Goal: Transaction & Acquisition: Purchase product/service

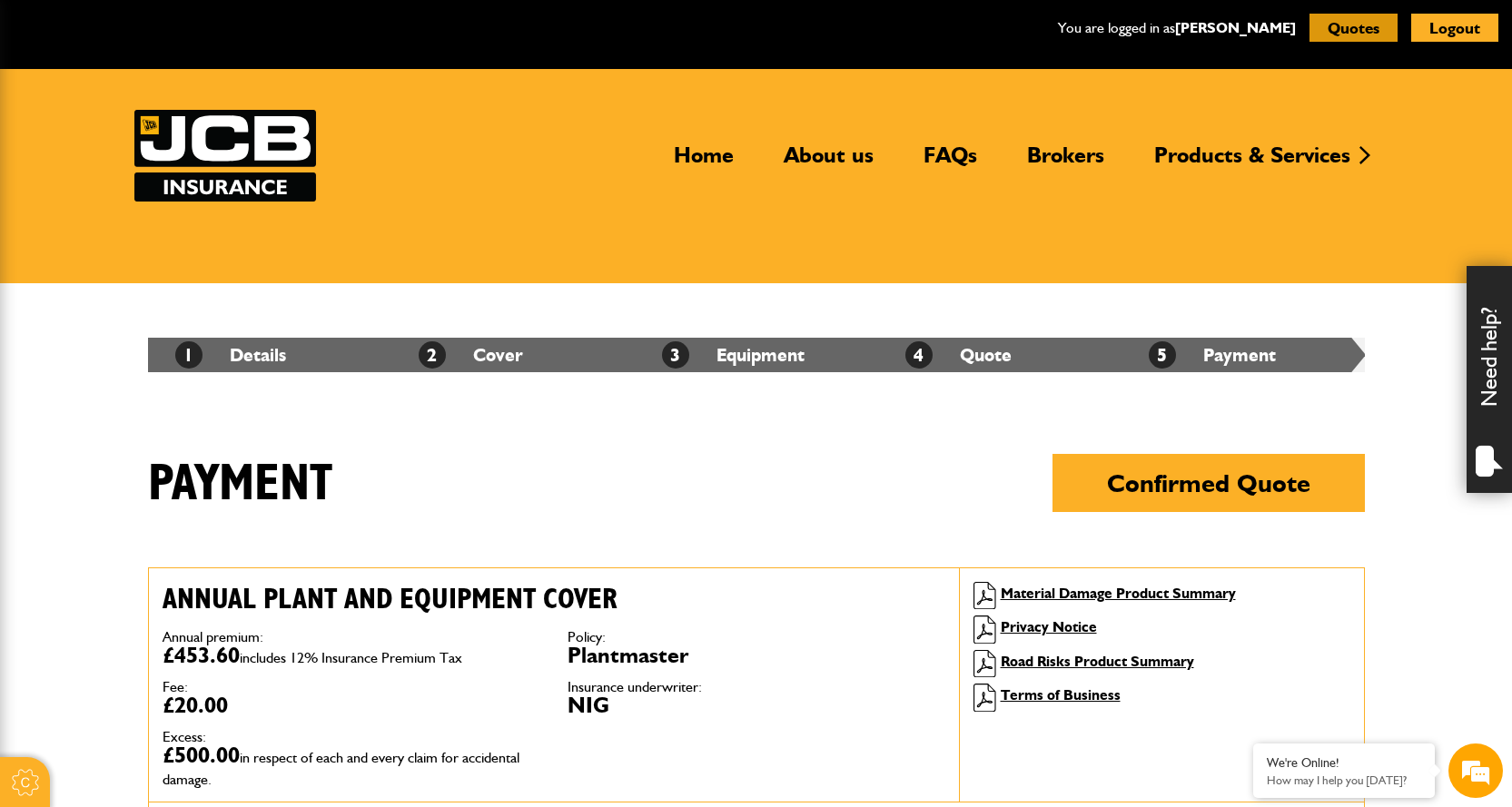
click at [1347, 28] on button "Quotes" at bounding box center [1353, 27] width 88 height 28
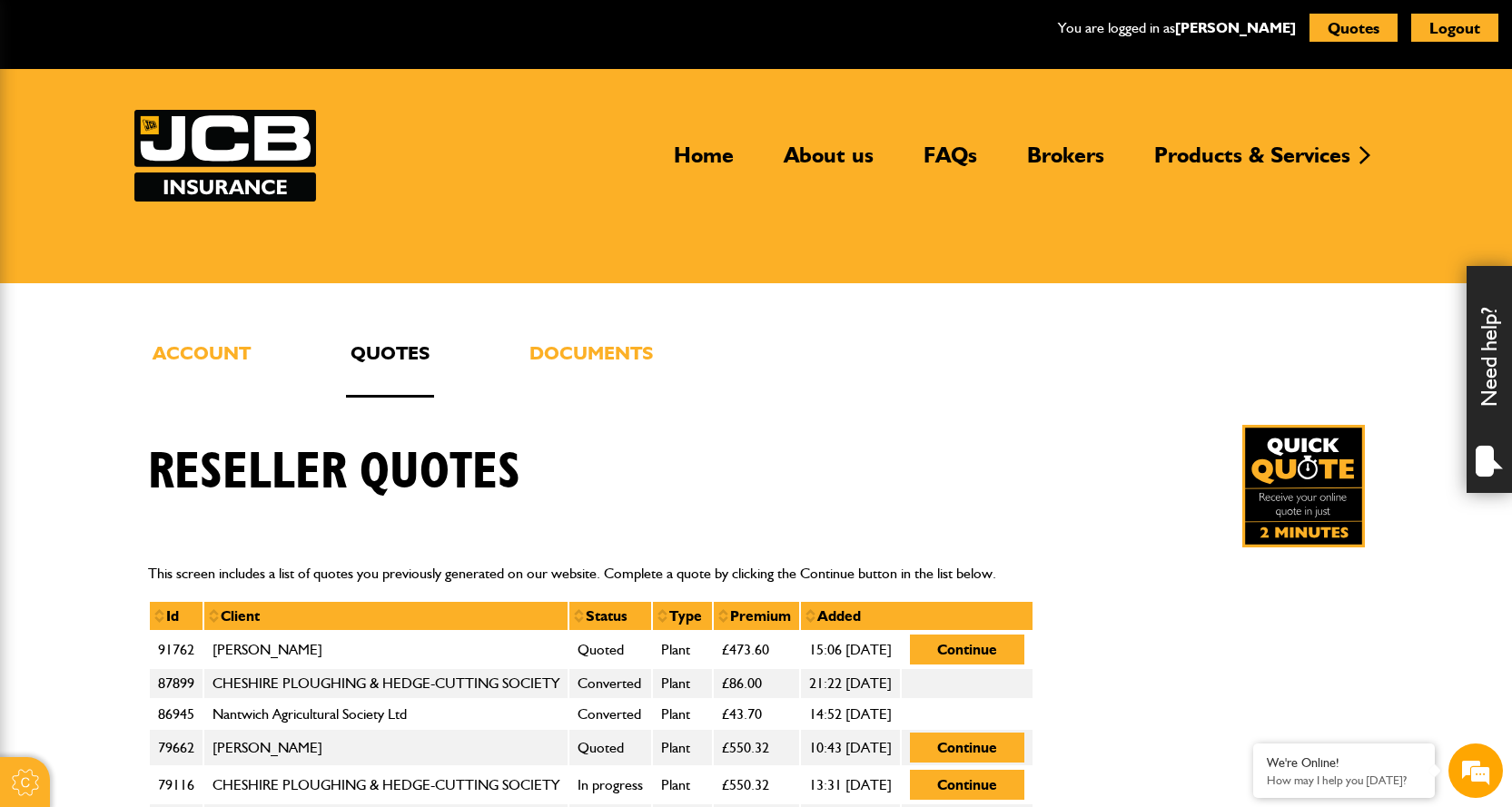
click at [1285, 472] on img at bounding box center [1303, 486] width 123 height 123
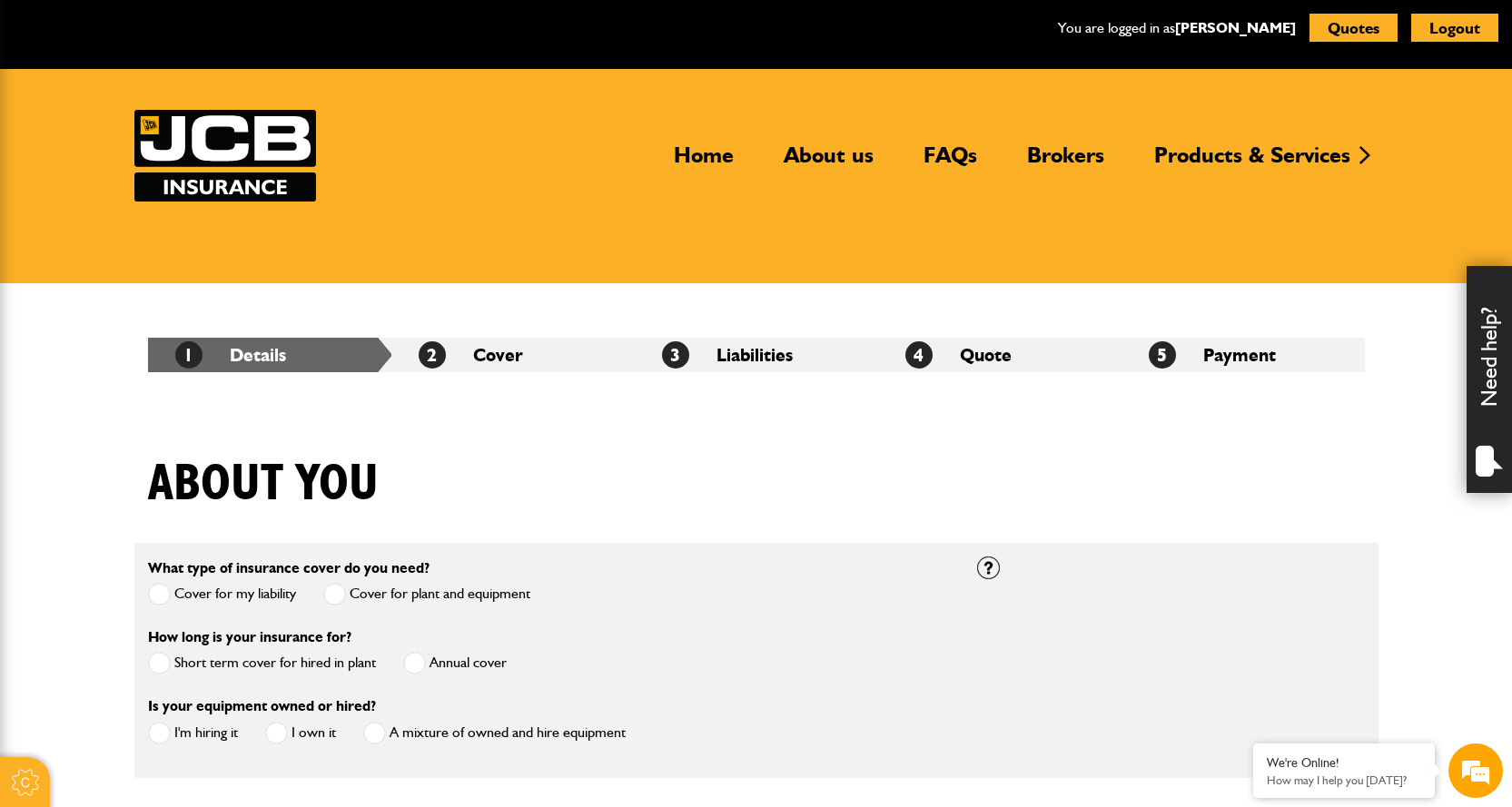
scroll to position [181, 0]
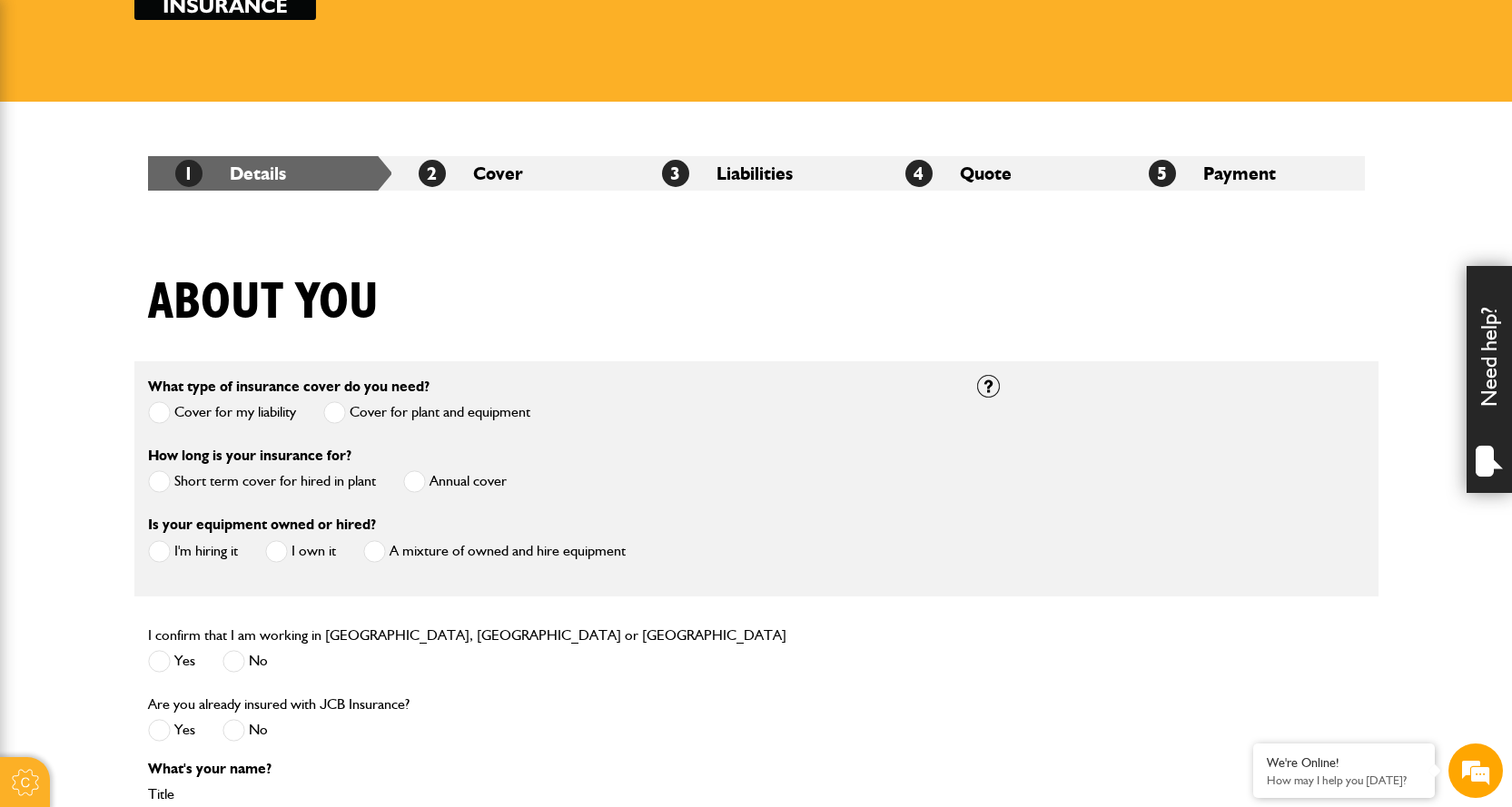
click at [168, 410] on span at bounding box center [159, 412] width 22 height 22
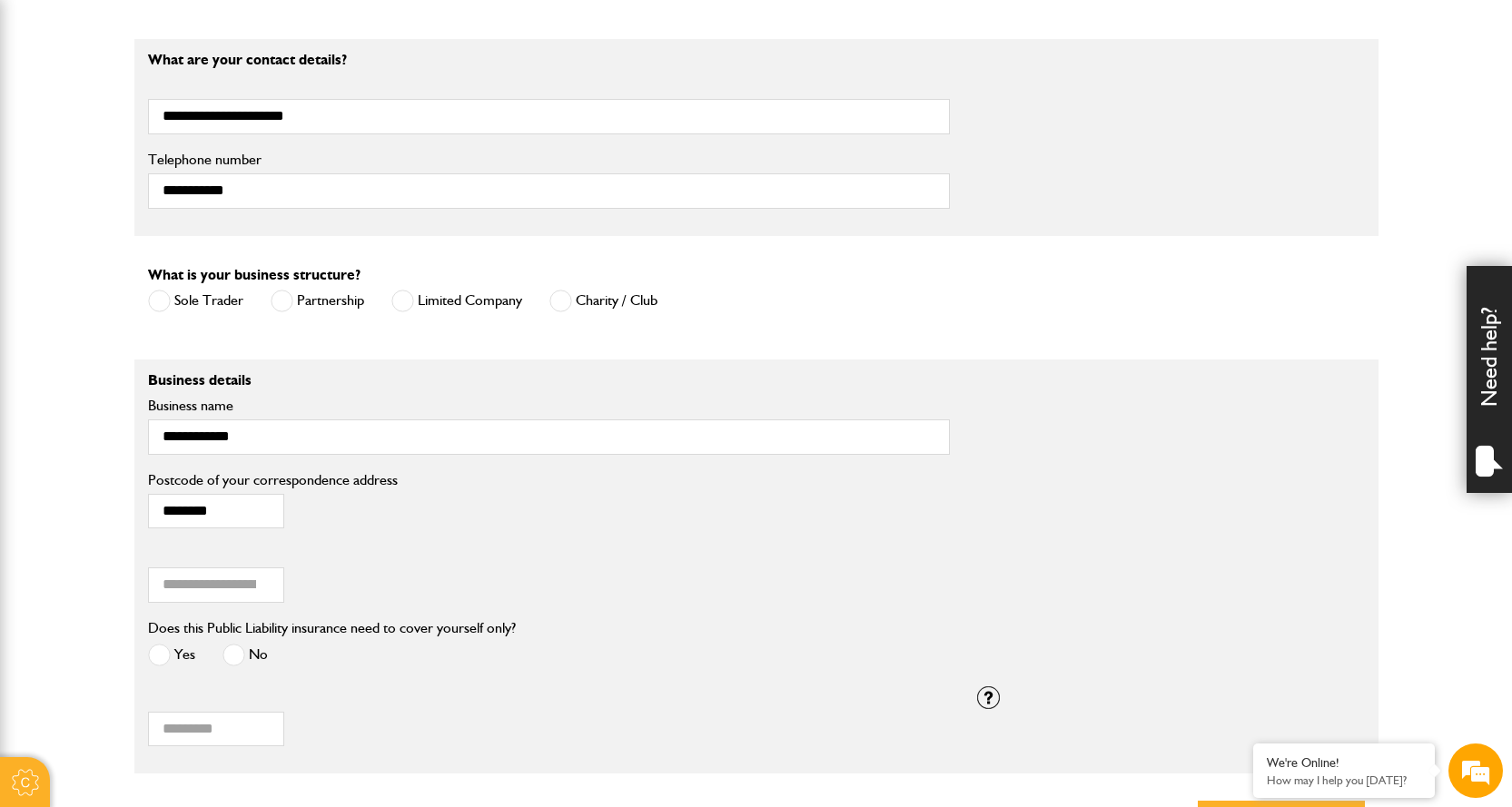
scroll to position [1180, 0]
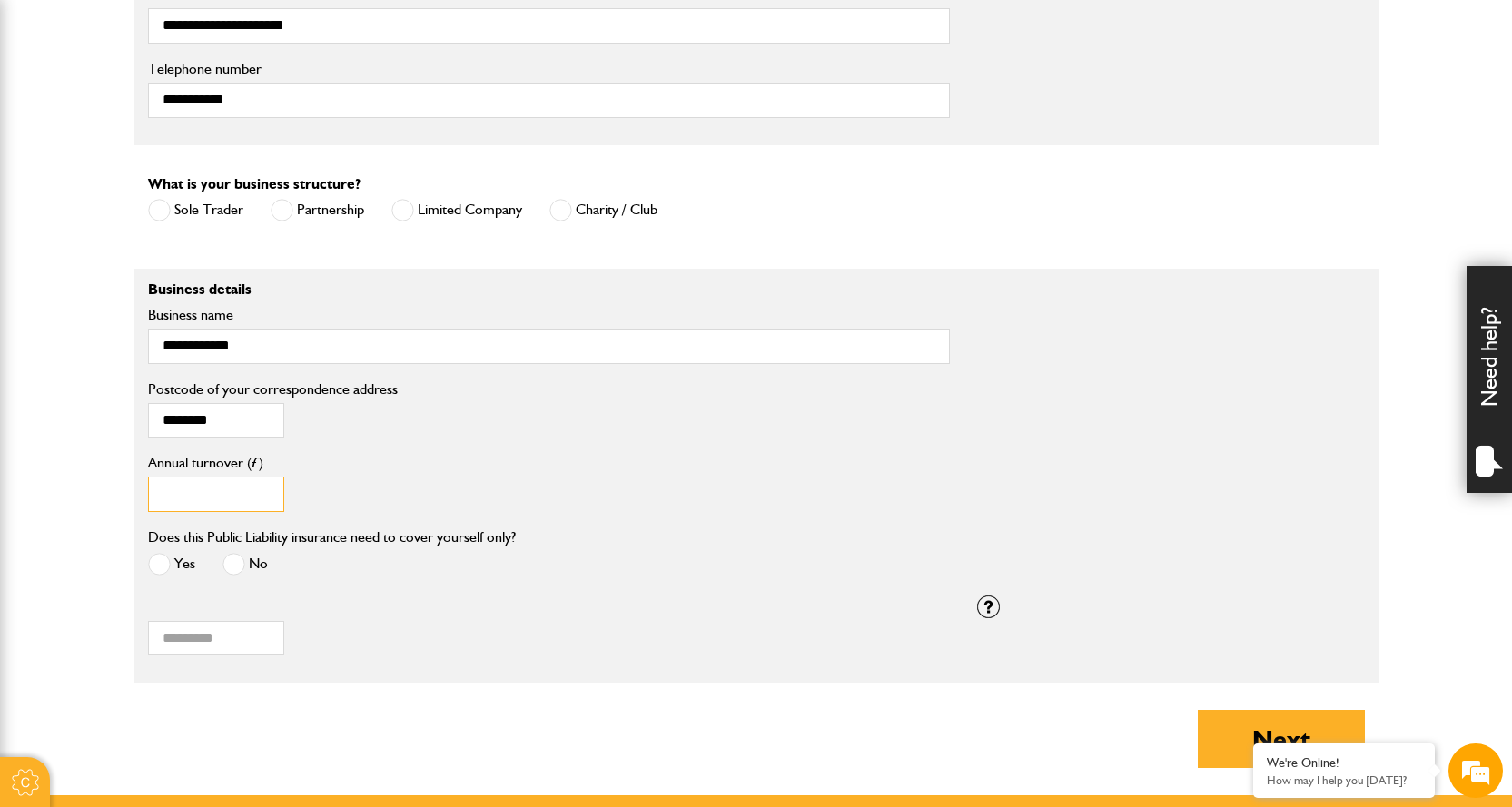
click at [252, 502] on input "*" at bounding box center [216, 494] width 136 height 35
click at [234, 500] on input "*" at bounding box center [216, 494] width 136 height 35
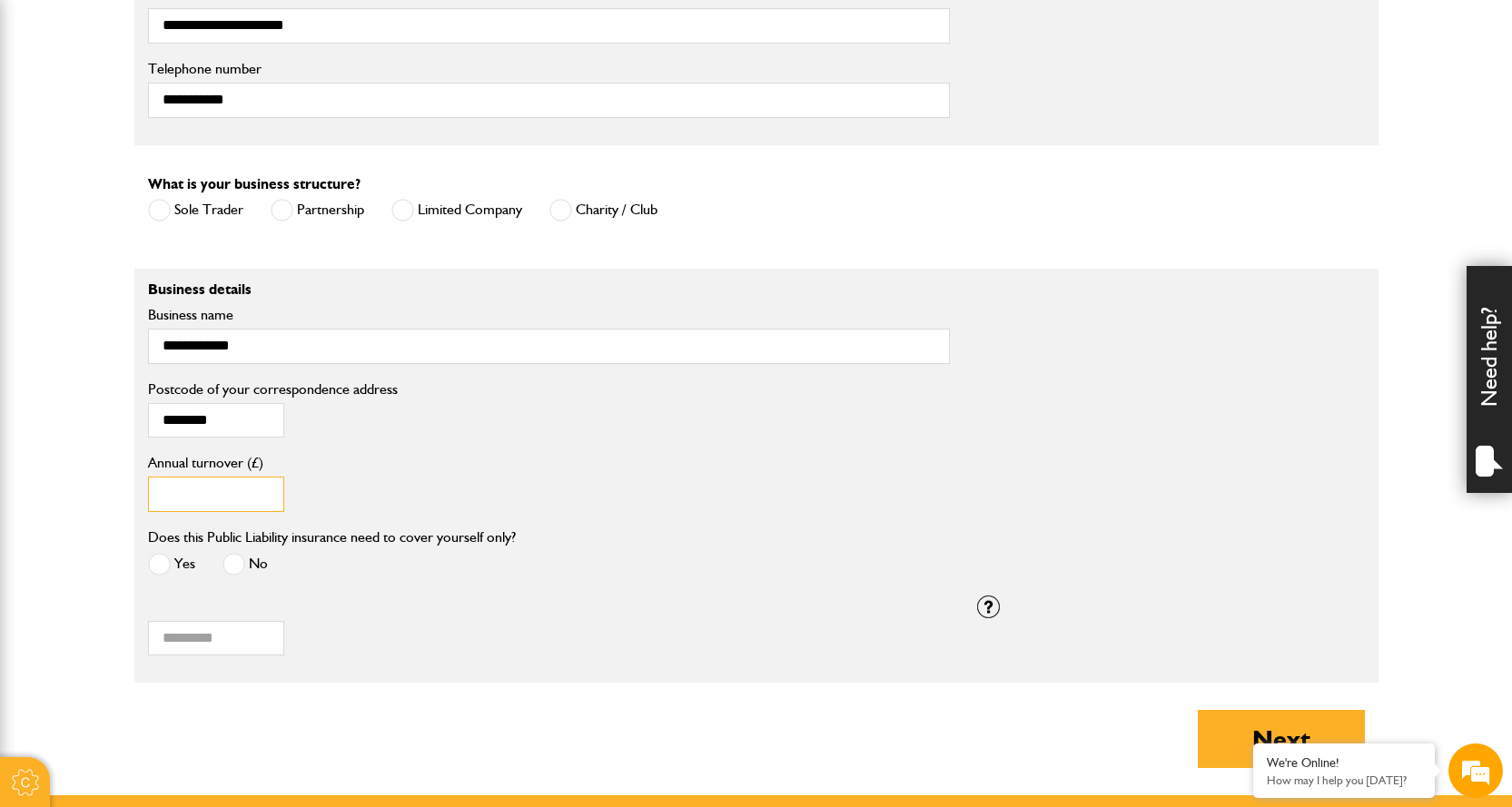
click at [234, 500] on input "*" at bounding box center [216, 494] width 136 height 35
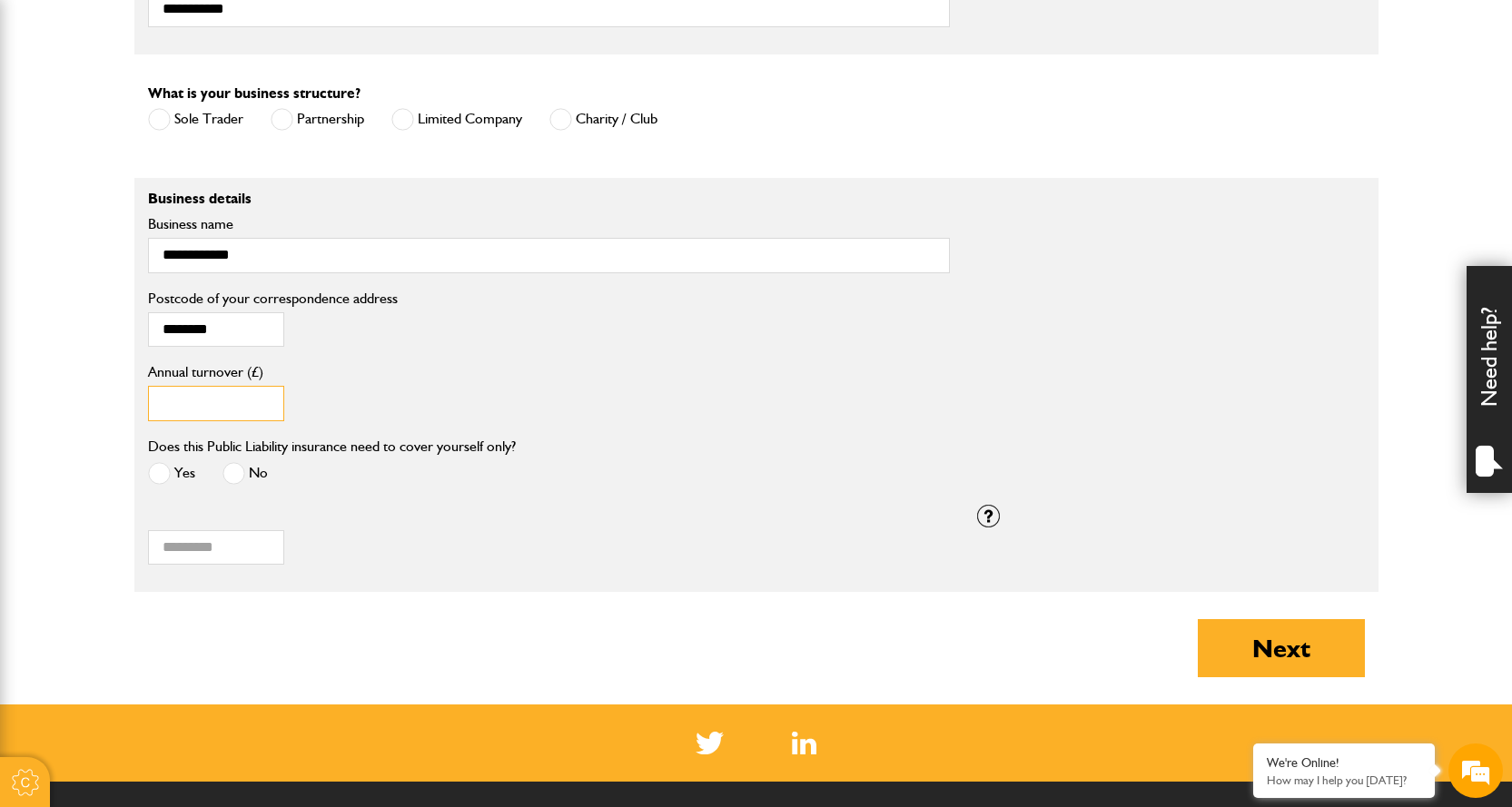
type input "*****"
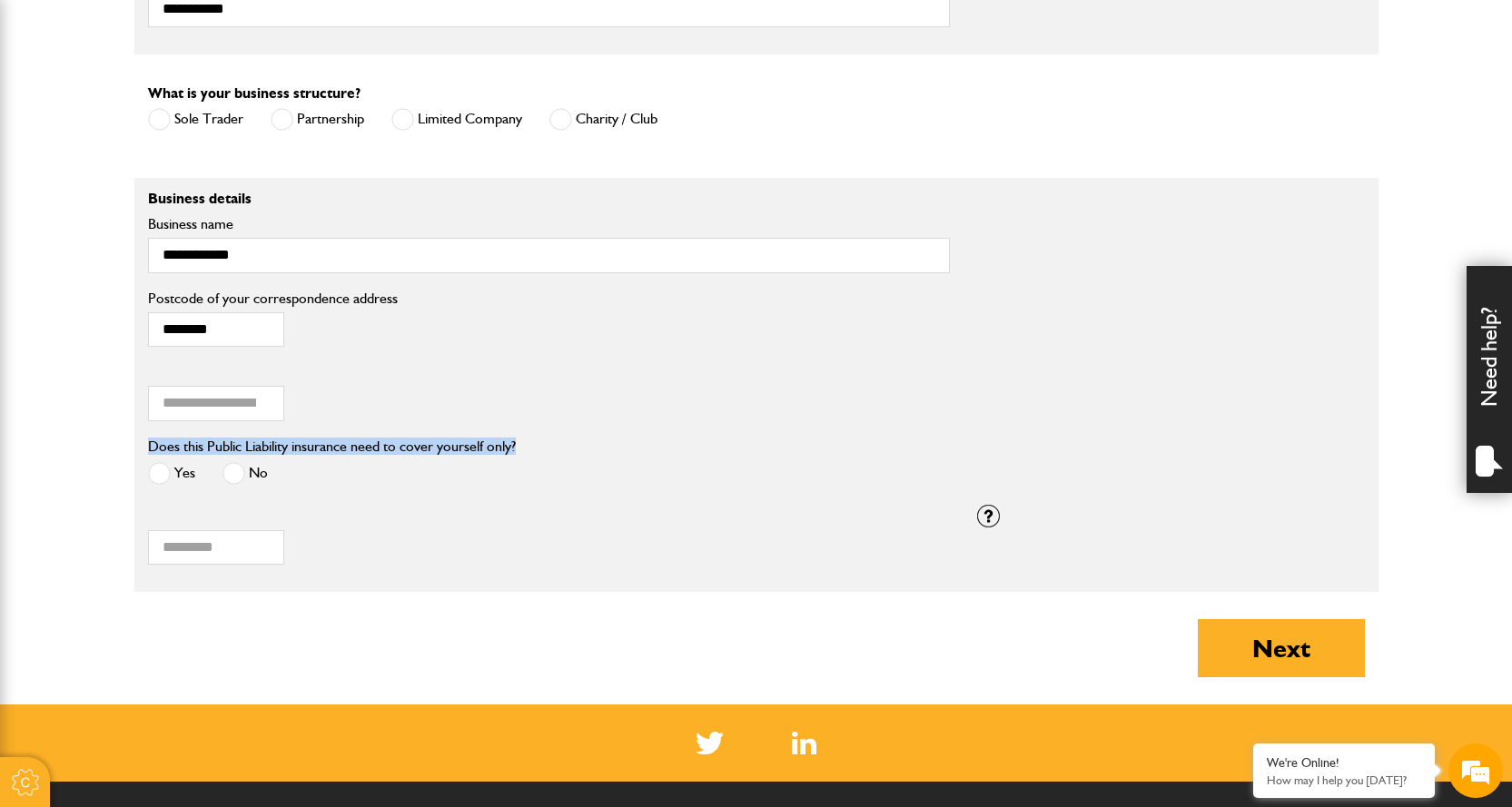
drag, startPoint x: 152, startPoint y: 448, endPoint x: 516, endPoint y: 449, distance: 364.0
click at [516, 449] on label "Does this Public Liability insurance need to cover yourself only?" at bounding box center [331, 446] width 368 height 15
click at [163, 478] on span at bounding box center [159, 473] width 22 height 22
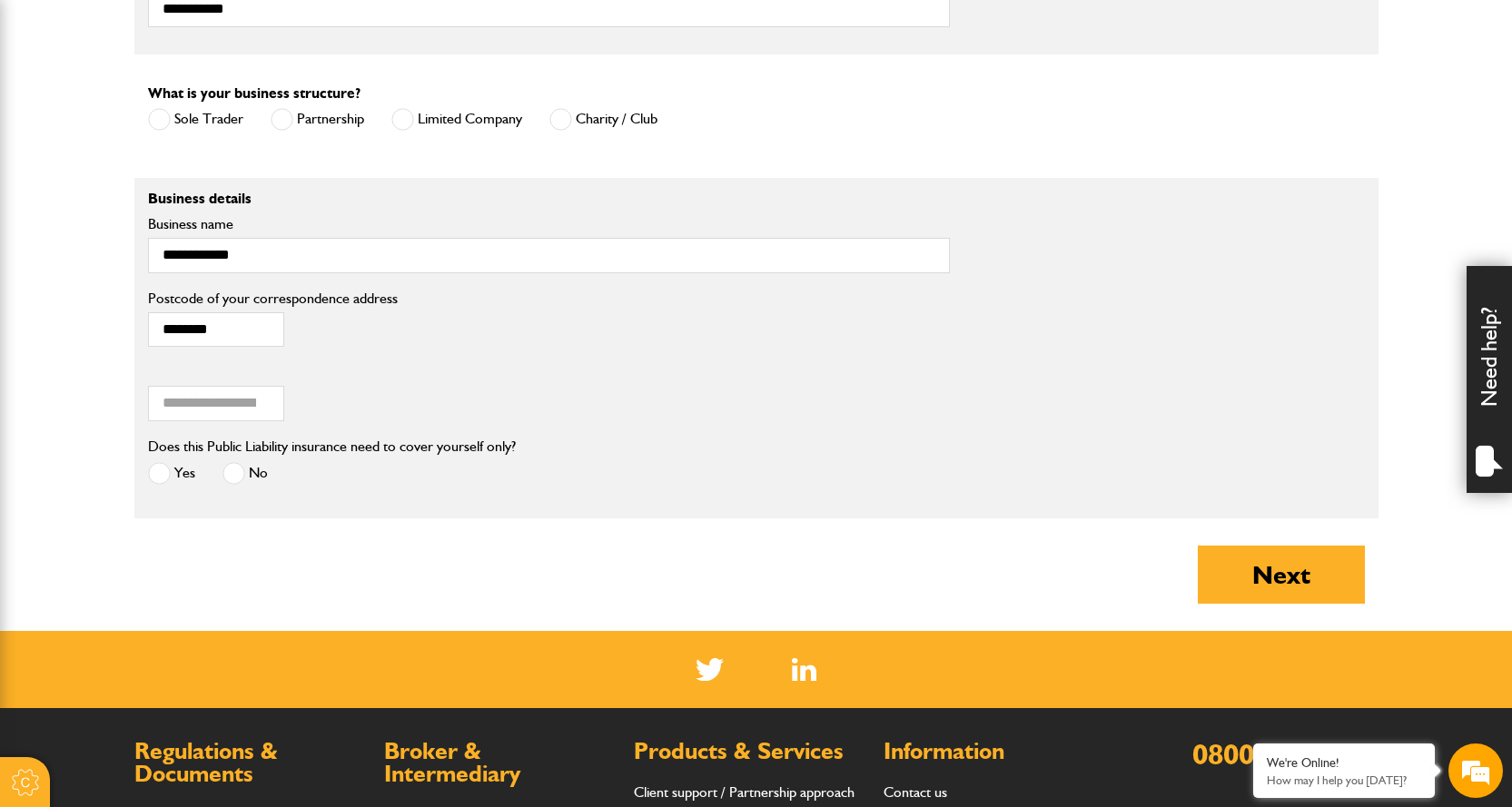
click at [246, 481] on label "No" at bounding box center [245, 473] width 46 height 22
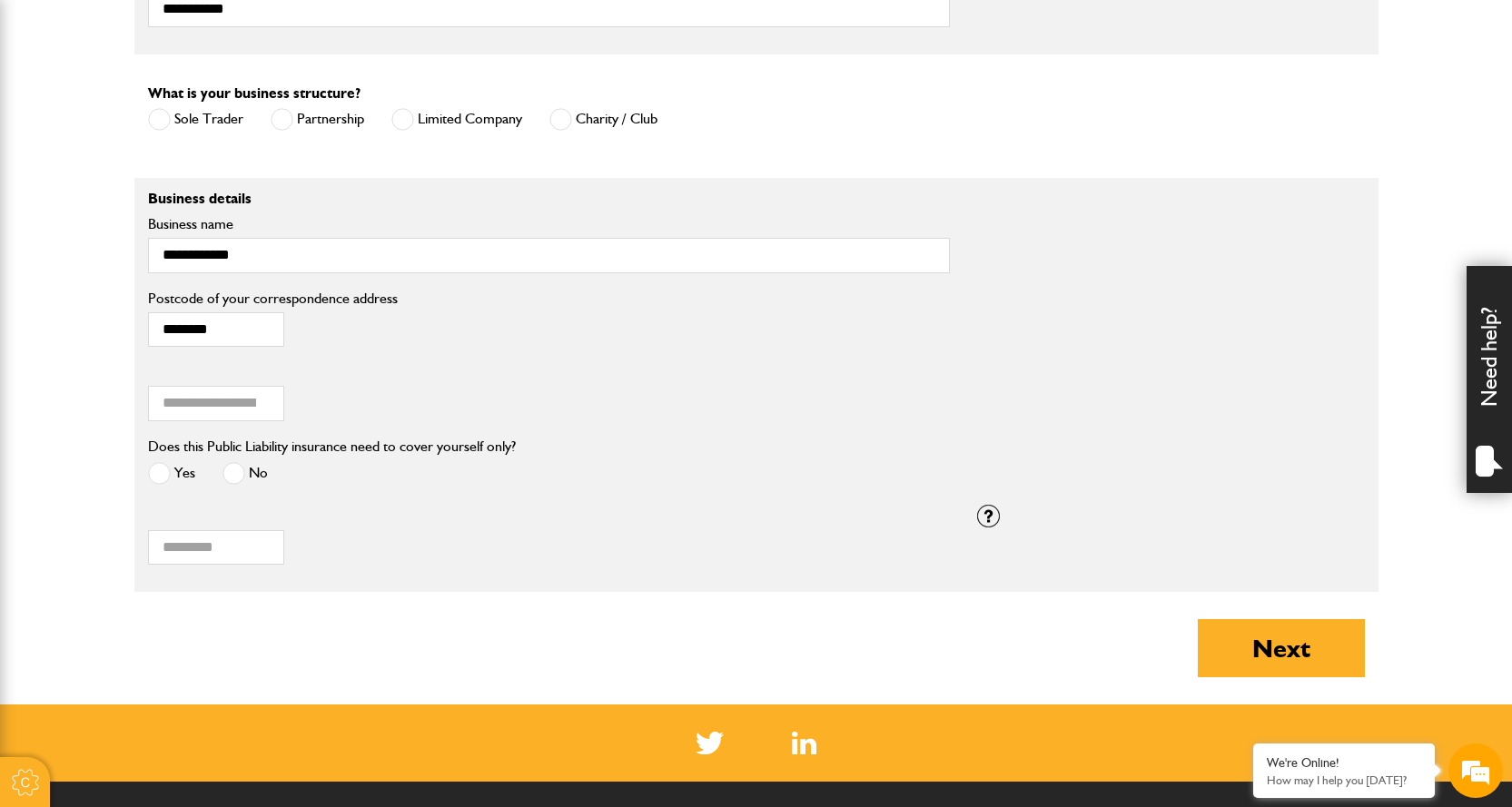
click at [234, 479] on span at bounding box center [233, 473] width 22 height 22
click at [173, 475] on label "Yes" at bounding box center [172, 473] width 47 height 22
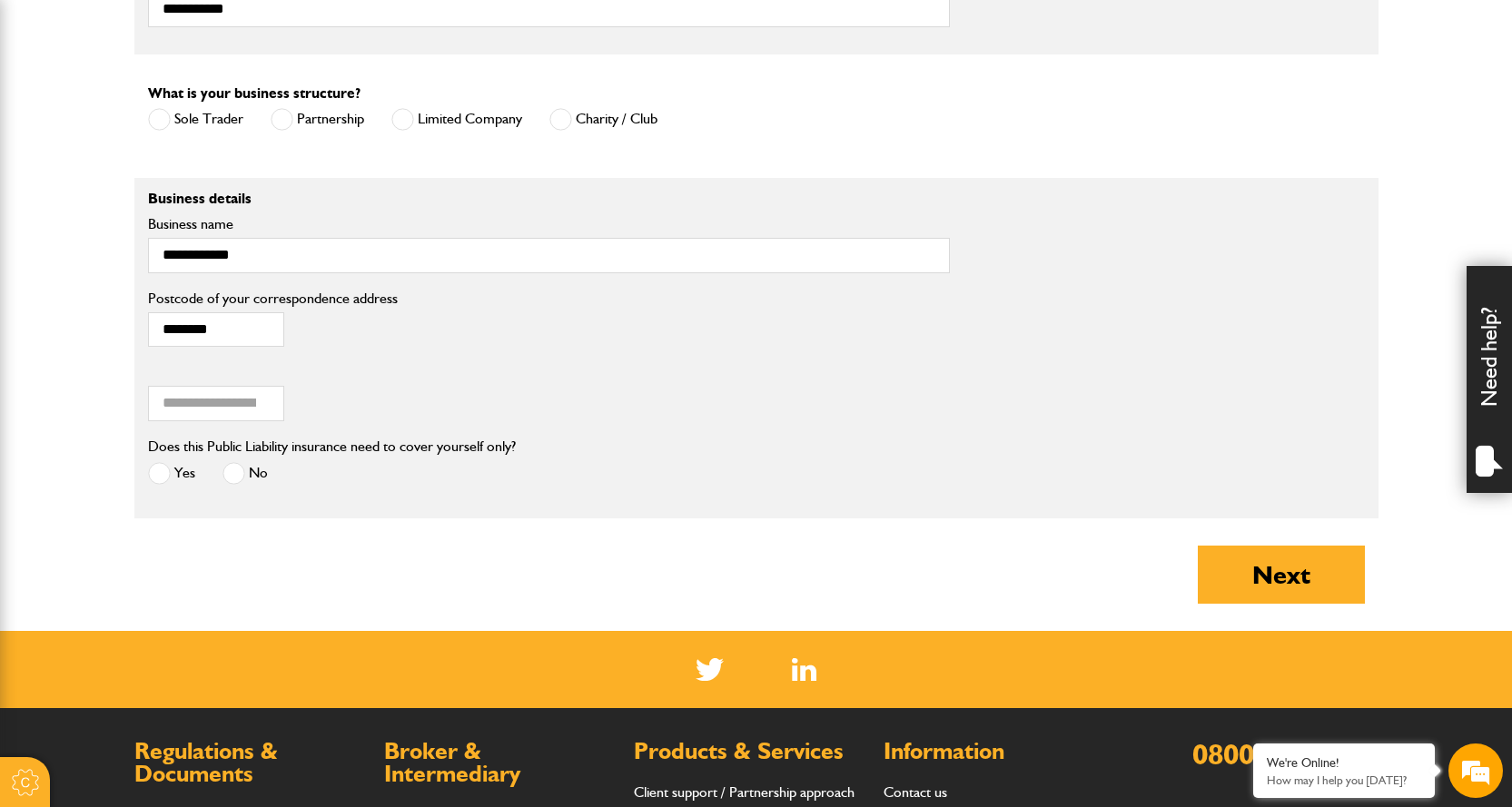
click at [167, 475] on span at bounding box center [159, 473] width 22 height 22
click at [1242, 596] on button "Next" at bounding box center [1281, 575] width 167 height 58
type input "***"
type input "**********"
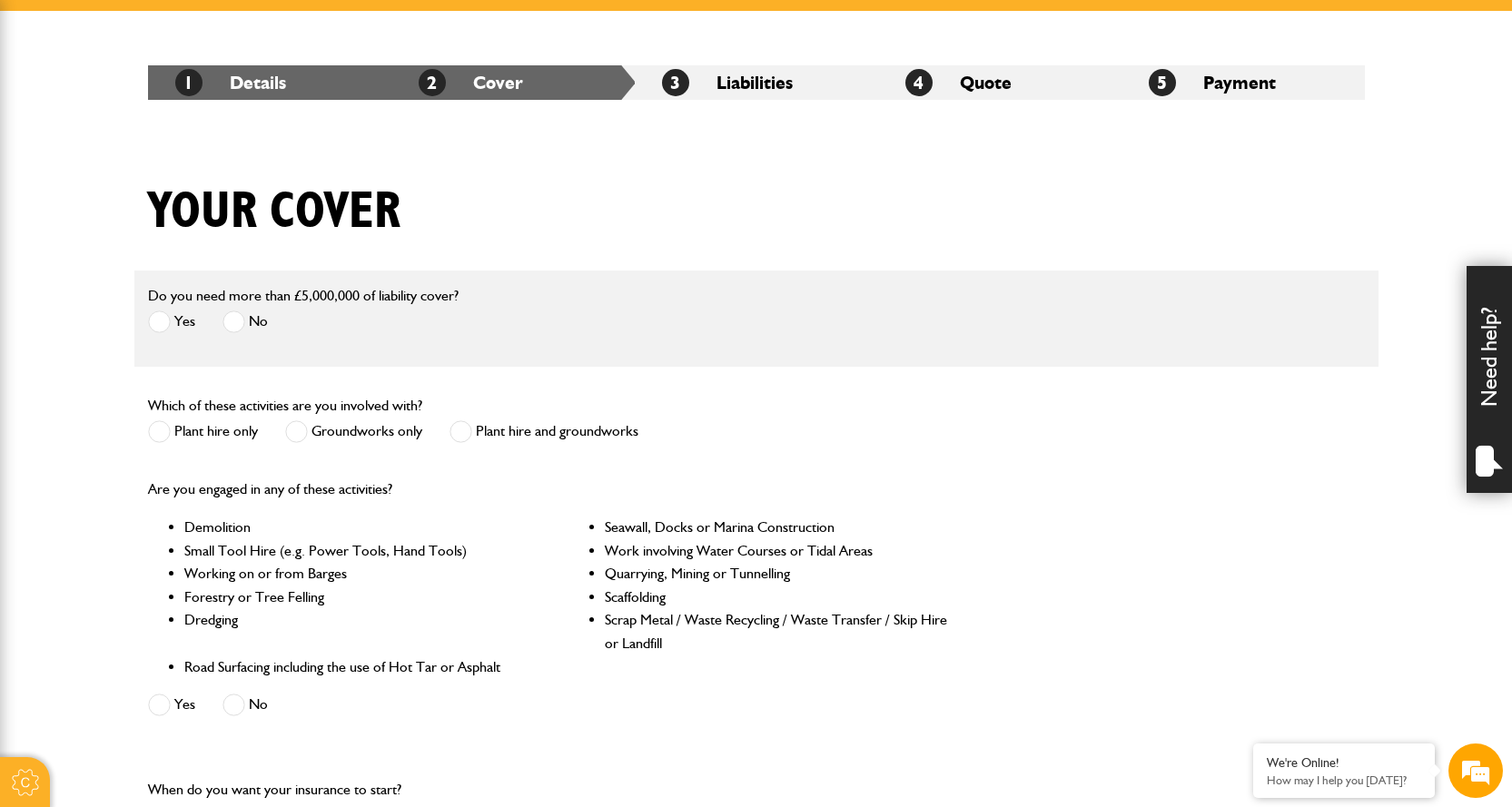
click at [291, 436] on span at bounding box center [296, 431] width 22 height 22
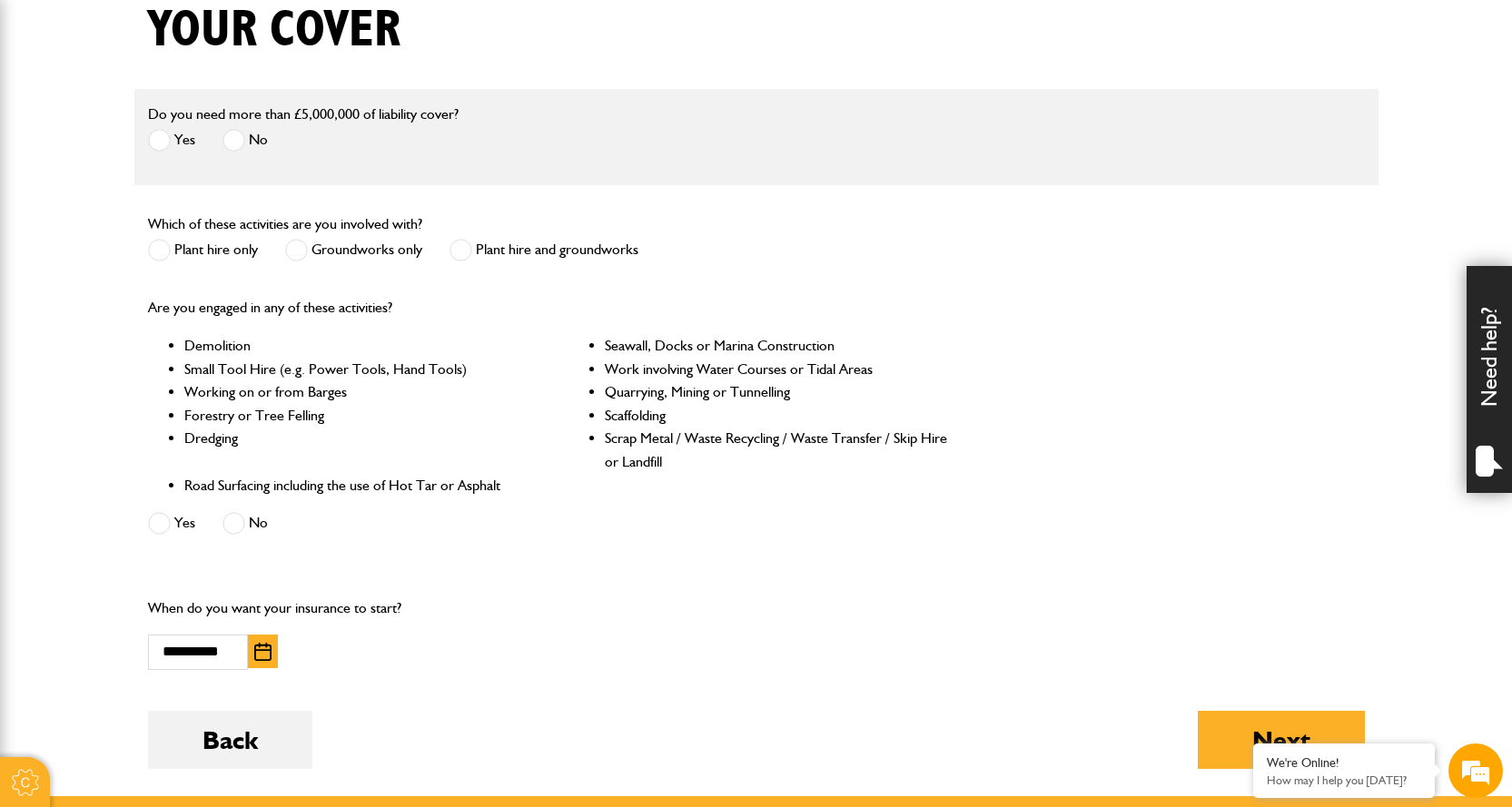
scroll to position [635, 0]
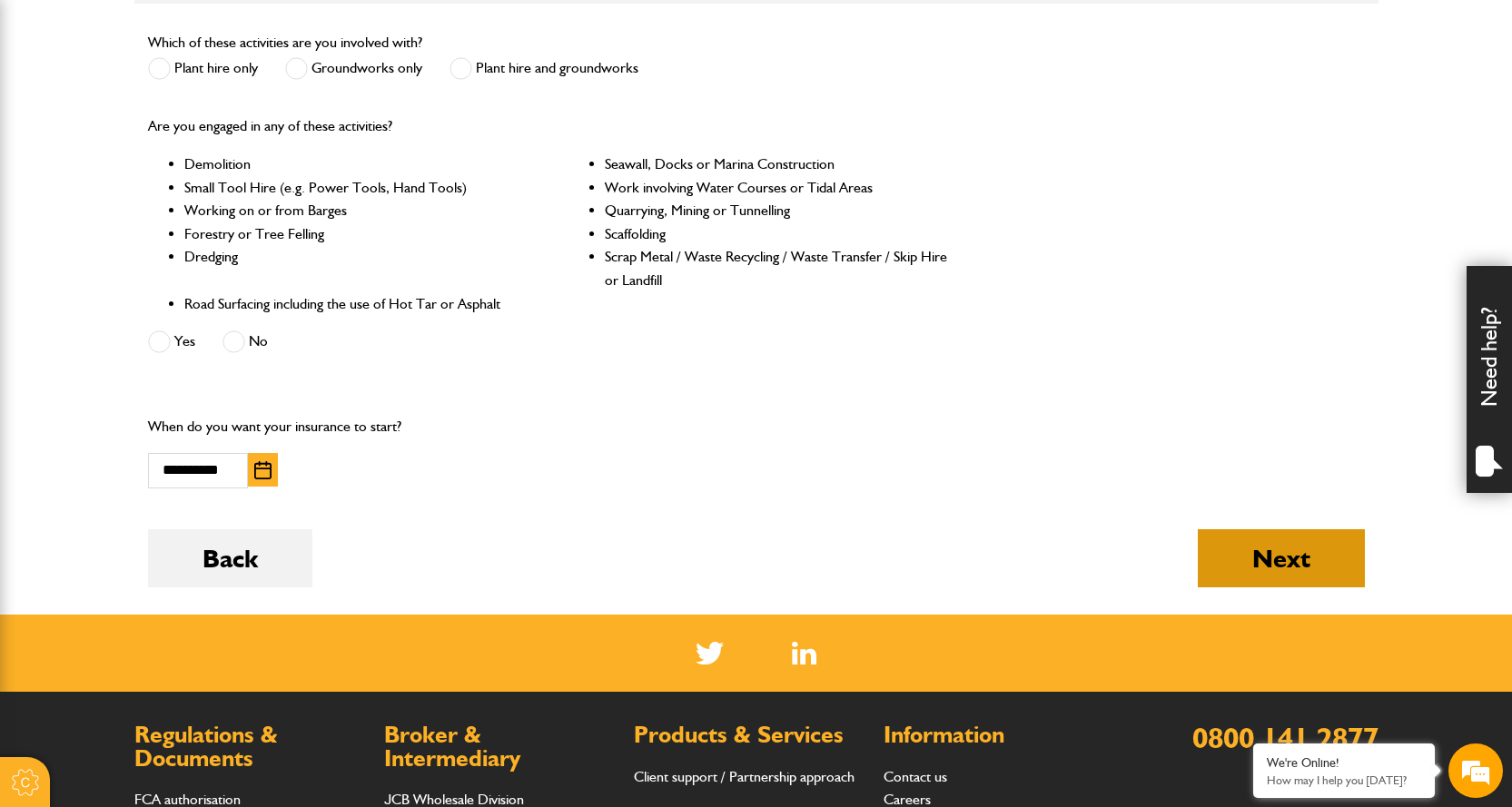
click at [1310, 567] on button "Next" at bounding box center [1281, 558] width 167 height 58
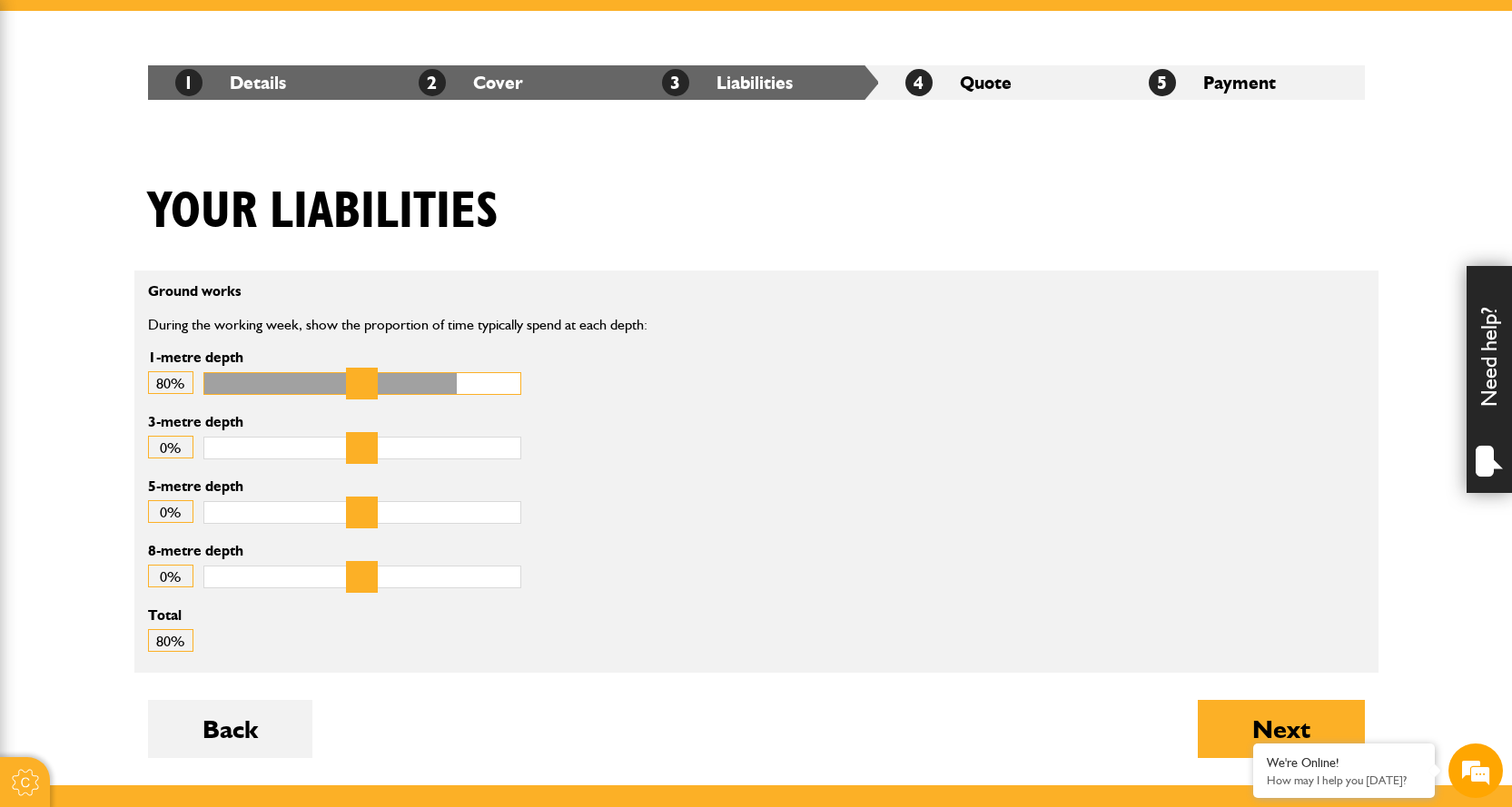
drag, startPoint x: 215, startPoint y: 386, endPoint x: 451, endPoint y: 376, distance: 236.2
type input "**"
click at [451, 376] on input "1-metre depth" at bounding box center [363, 383] width 318 height 22
drag, startPoint x: 216, startPoint y: 438, endPoint x: 273, endPoint y: 448, distance: 57.9
click at [273, 448] on input "3-metre depth" at bounding box center [363, 447] width 318 height 22
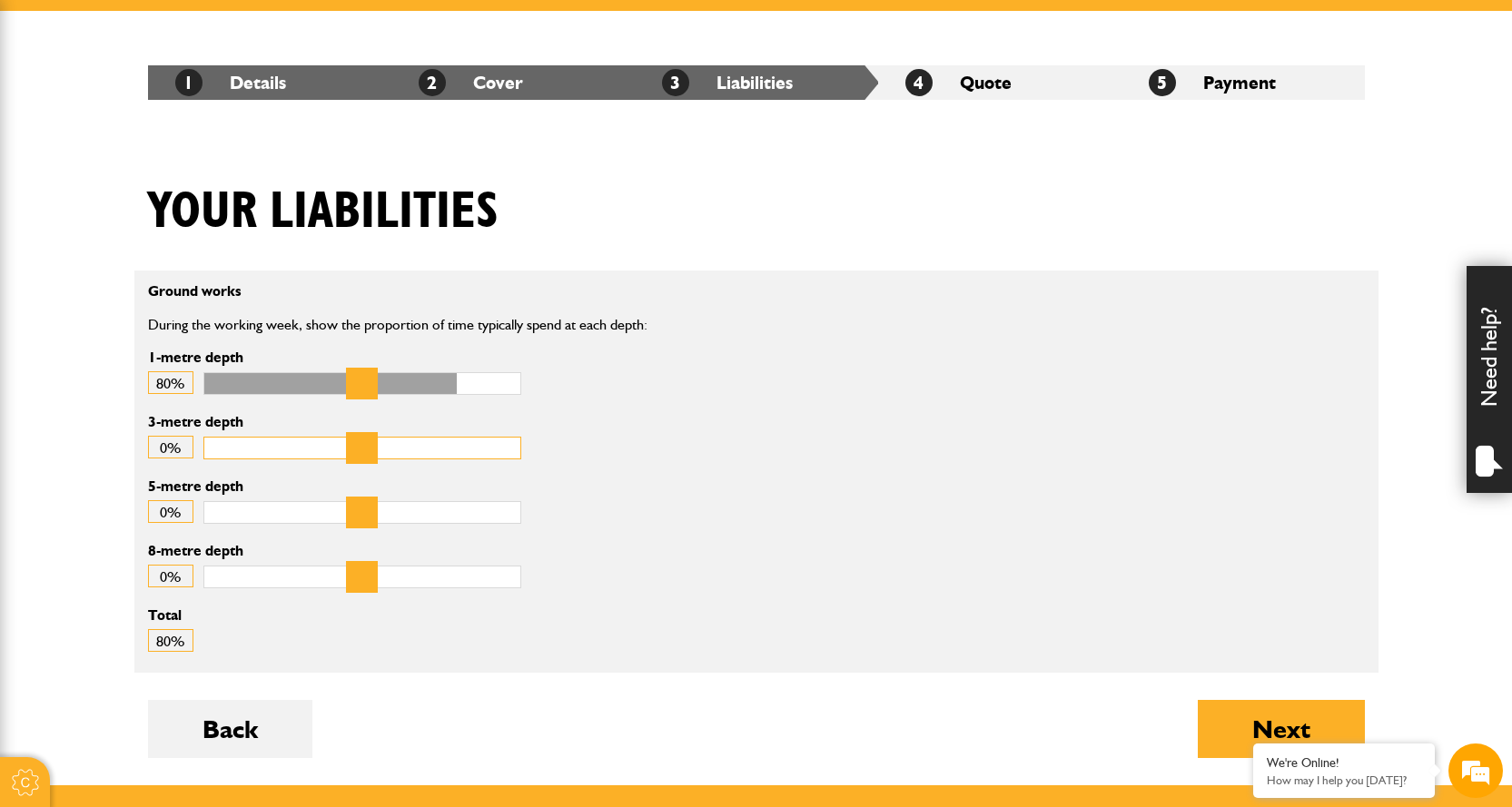
drag, startPoint x: 264, startPoint y: 443, endPoint x: 283, endPoint y: 439, distance: 19.4
type input "*"
click at [204, 439] on input "3-metre depth" at bounding box center [363, 447] width 318 height 22
drag, startPoint x: 481, startPoint y: 382, endPoint x: 519, endPoint y: 392, distance: 39.3
click at [519, 392] on input "1-metre depth" at bounding box center [363, 383] width 318 height 22
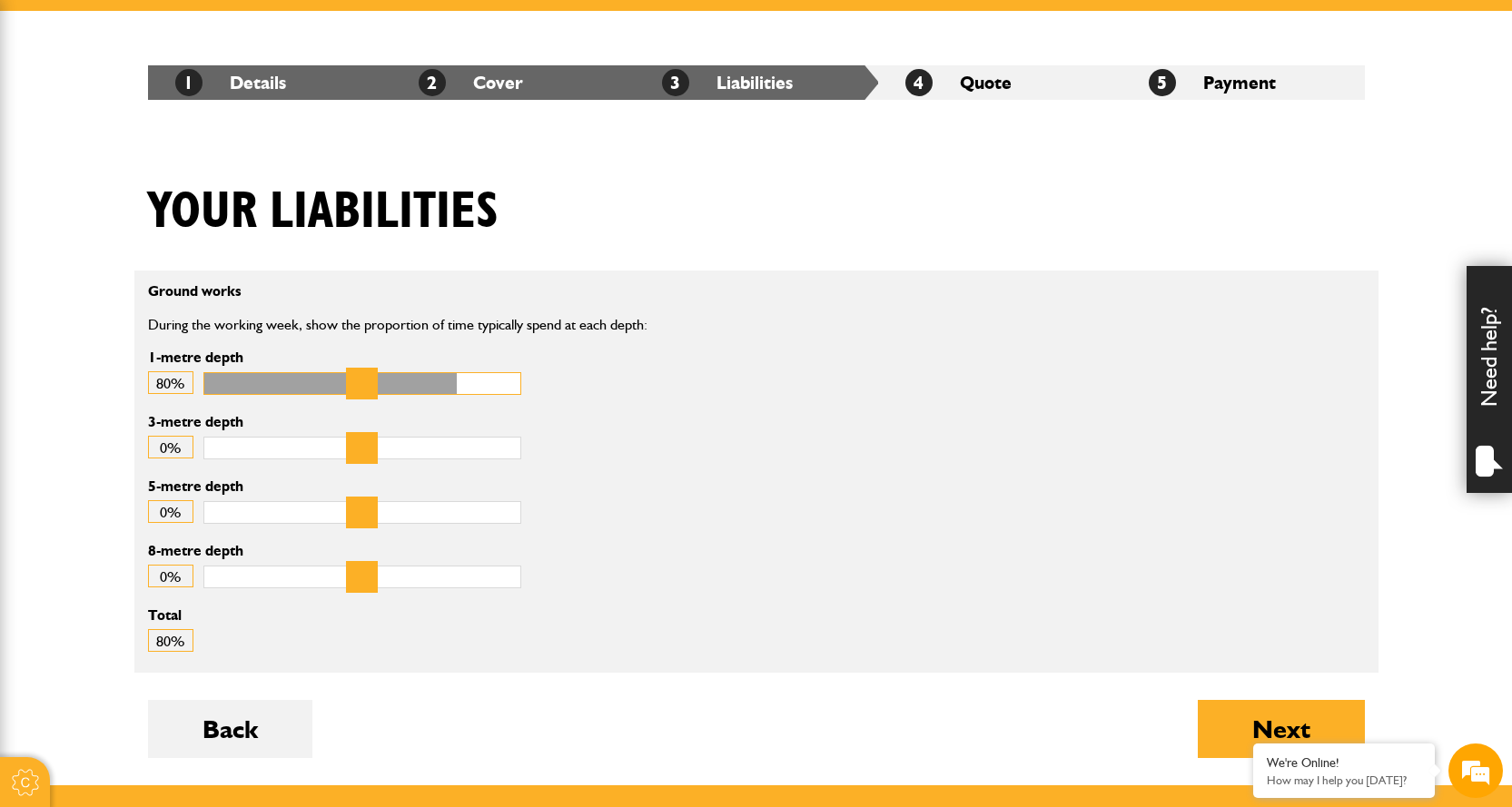
drag, startPoint x: 496, startPoint y: 397, endPoint x: 446, endPoint y: 395, distance: 50.0
type input "**"
click at [446, 395] on input "1-metre depth" at bounding box center [363, 383] width 318 height 22
drag, startPoint x: 245, startPoint y: 432, endPoint x: 312, endPoint y: 431, distance: 67.0
click at [312, 437] on input "3-metre depth" at bounding box center [363, 447] width 318 height 22
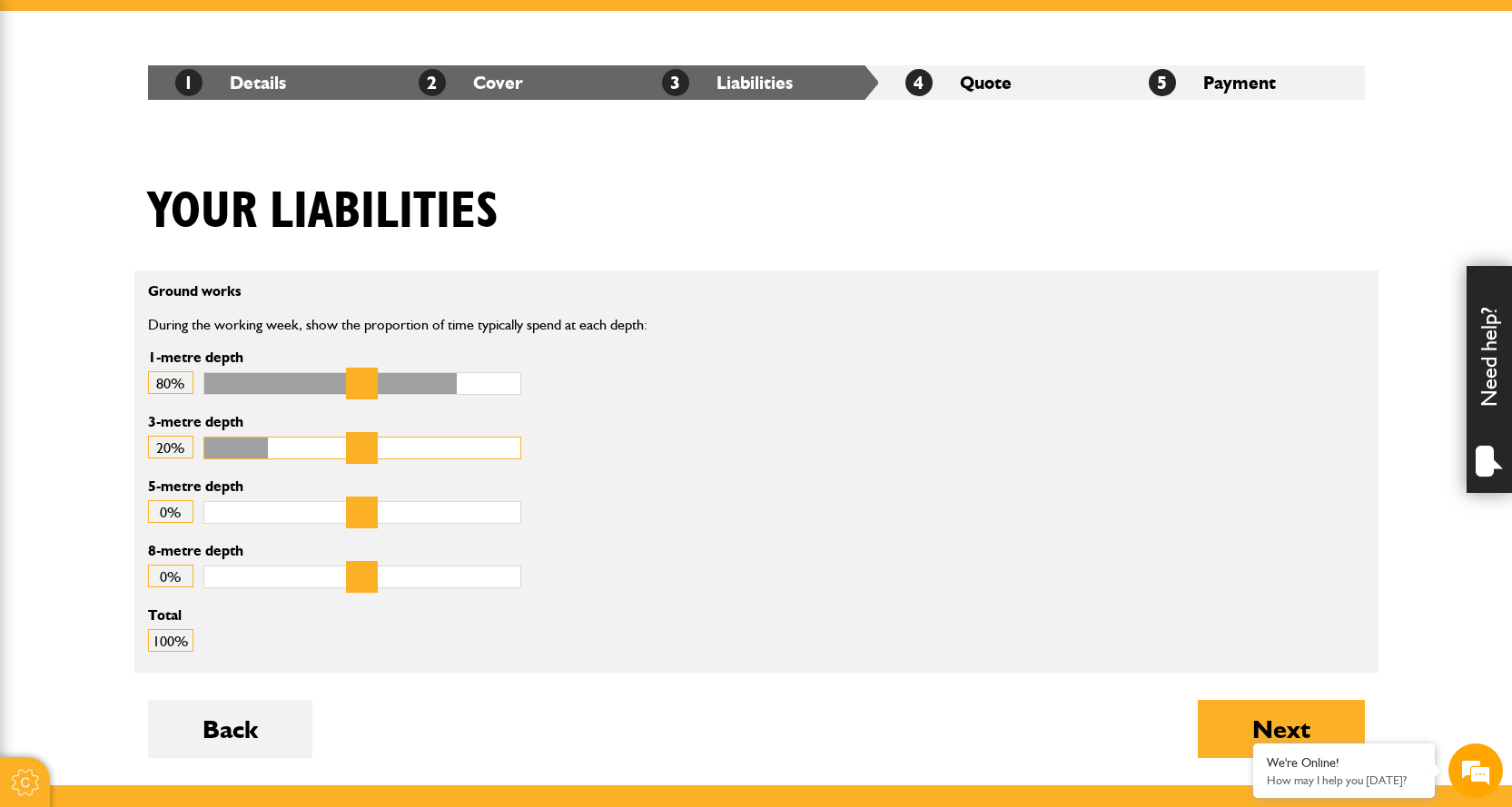
drag, startPoint x: 272, startPoint y: 446, endPoint x: 305, endPoint y: 444, distance: 33.1
click at [305, 444] on input "3-metre depth" at bounding box center [363, 447] width 318 height 22
drag, startPoint x: 278, startPoint y: 442, endPoint x: 263, endPoint y: 443, distance: 15.0
type input "**"
click at [263, 443] on input "3-metre depth" at bounding box center [363, 447] width 318 height 22
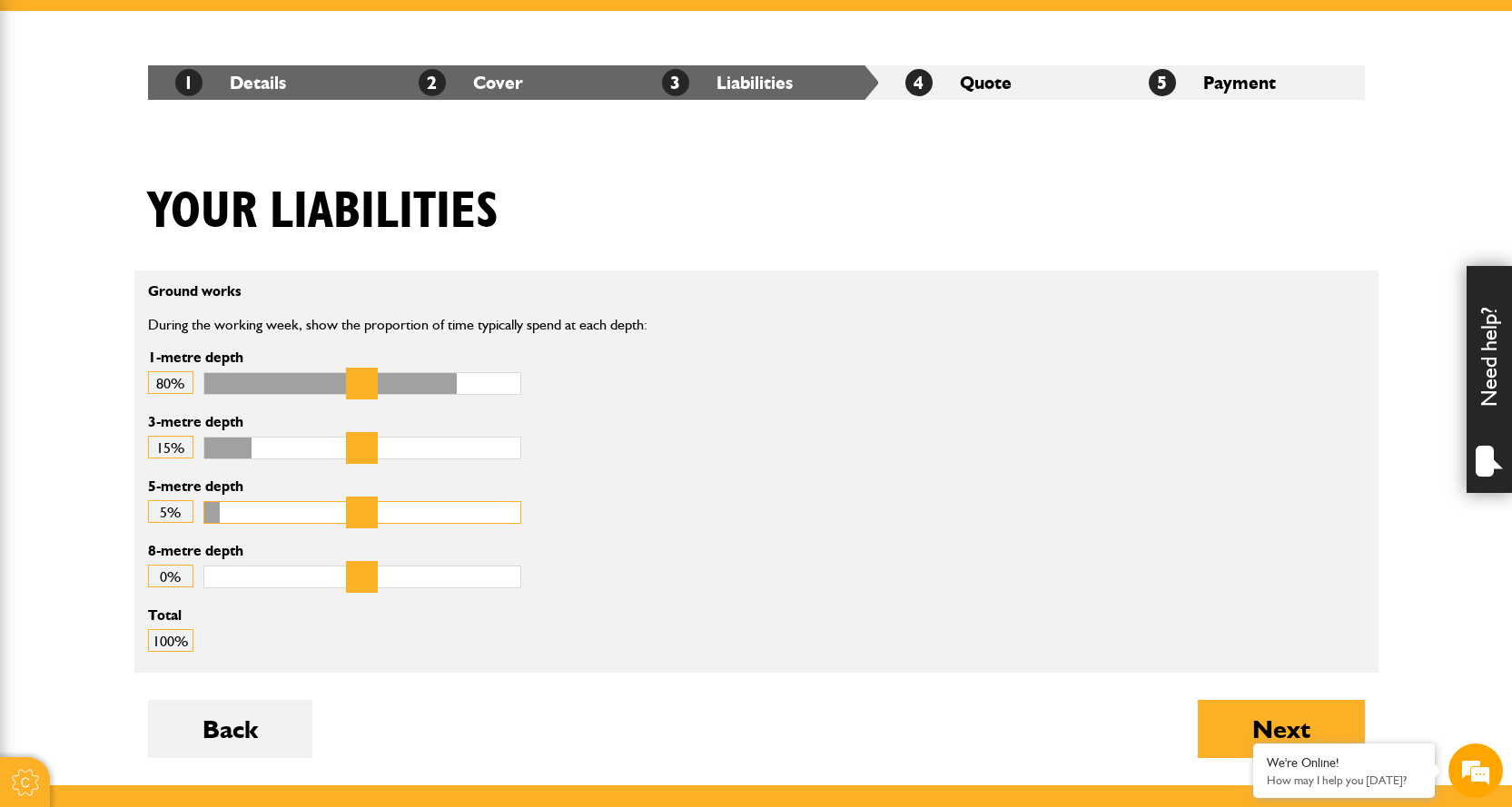
drag, startPoint x: 225, startPoint y: 503, endPoint x: 240, endPoint y: 509, distance: 16.2
type input "*"
click at [240, 509] on input "5-metre depth" at bounding box center [363, 512] width 318 height 22
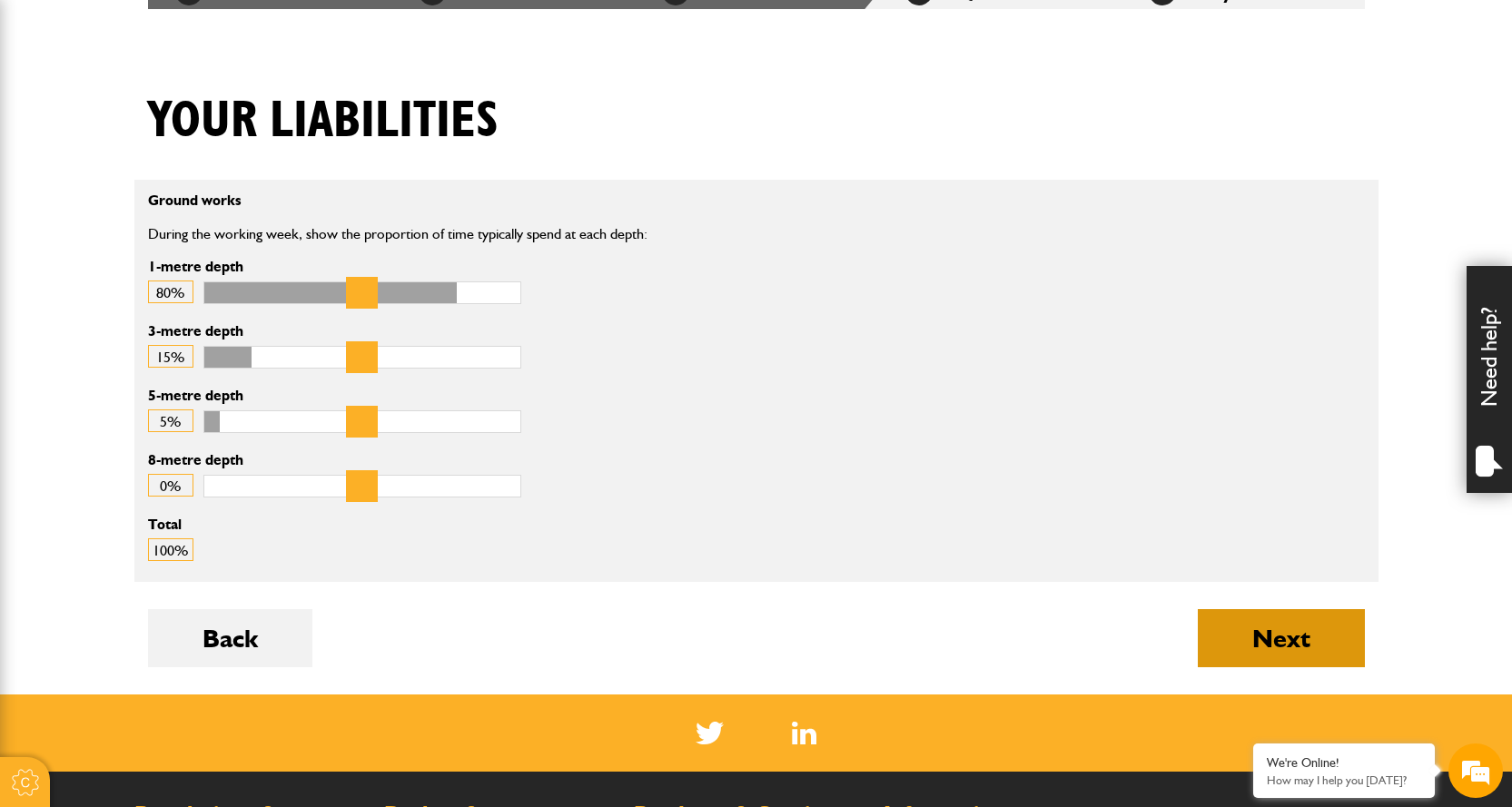
click at [1240, 633] on button "Next" at bounding box center [1281, 638] width 167 height 58
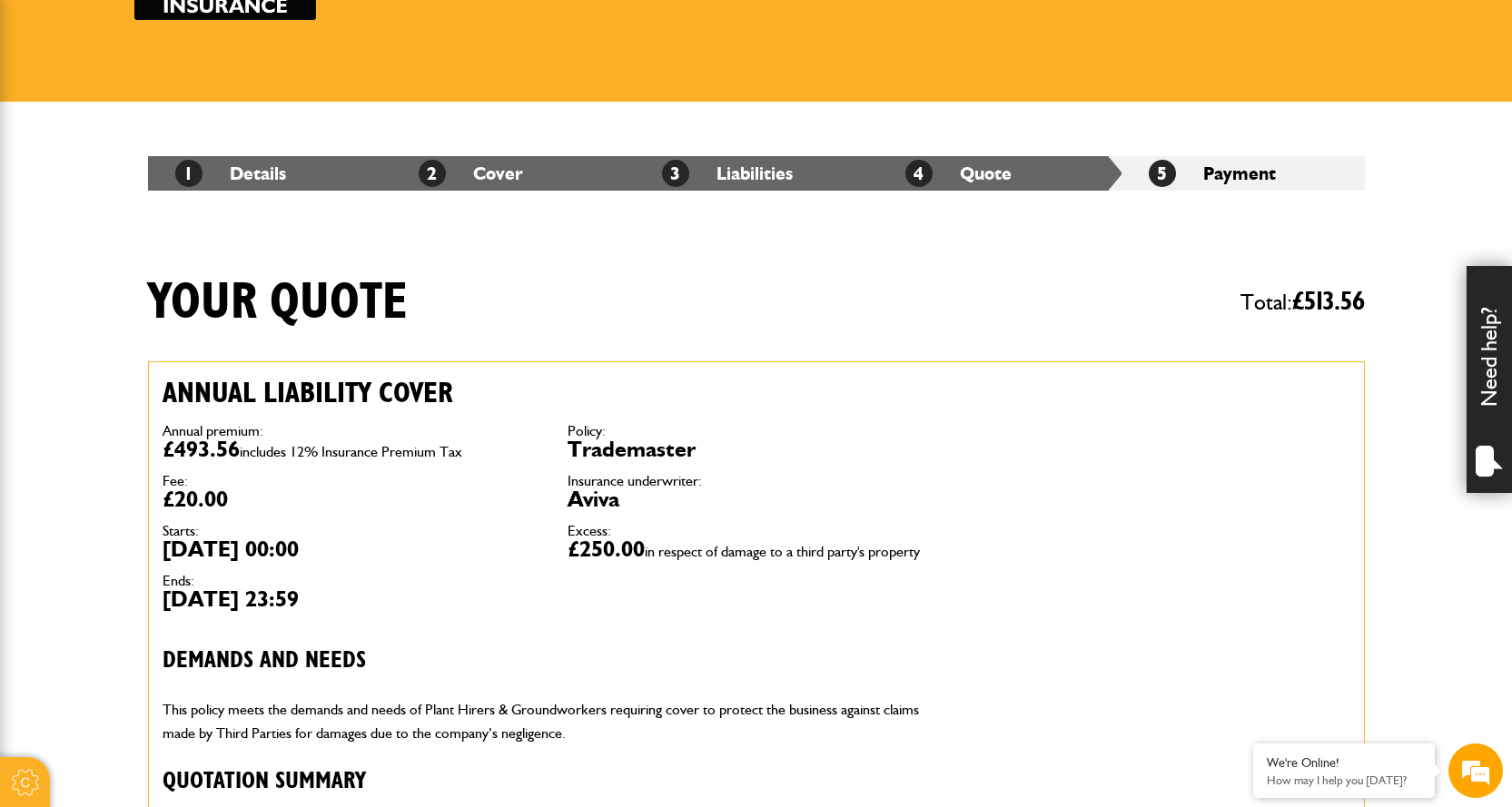
scroll to position [364, 0]
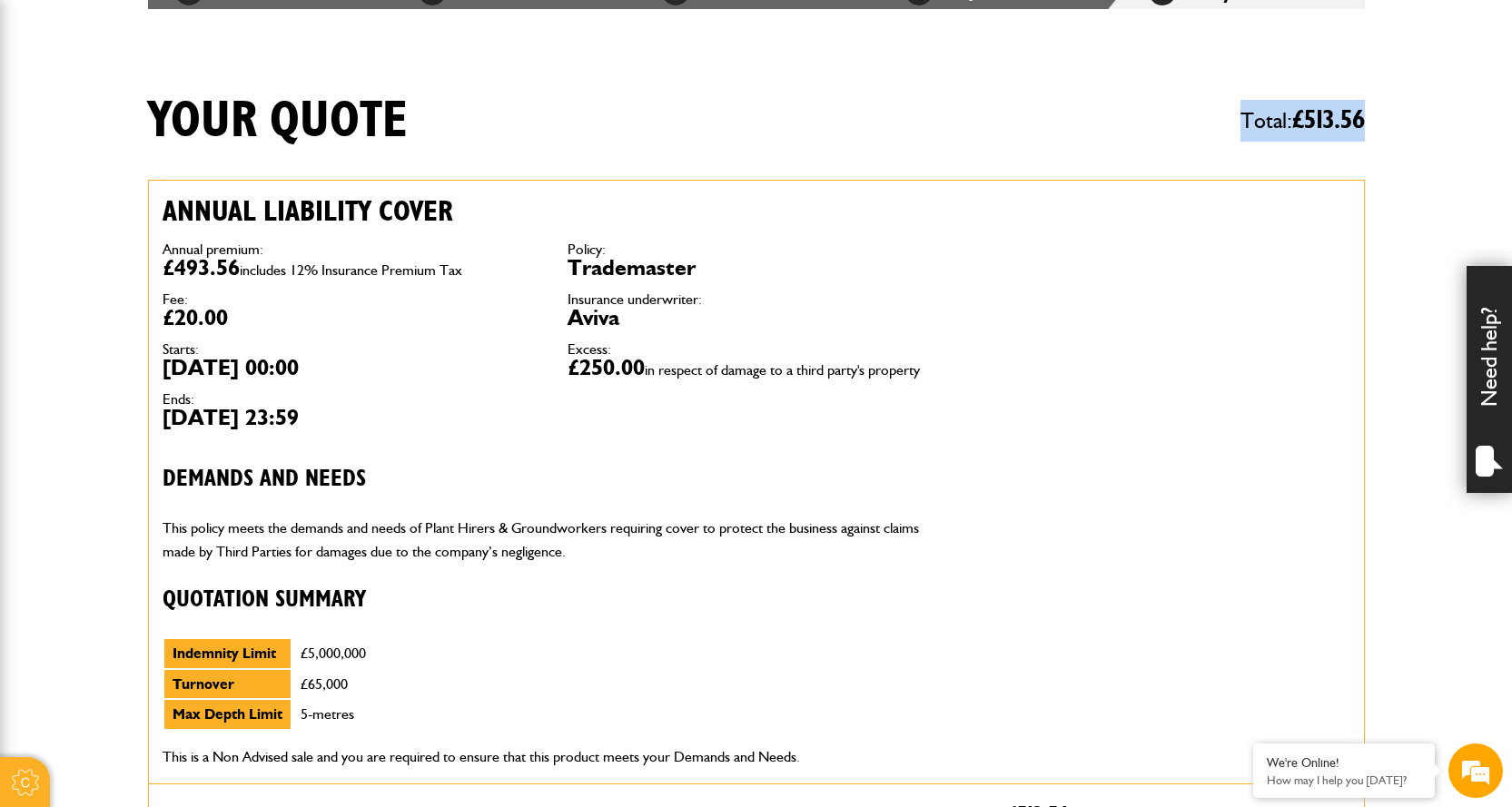
drag, startPoint x: 1302, startPoint y: 113, endPoint x: 1402, endPoint y: 133, distance: 102.0
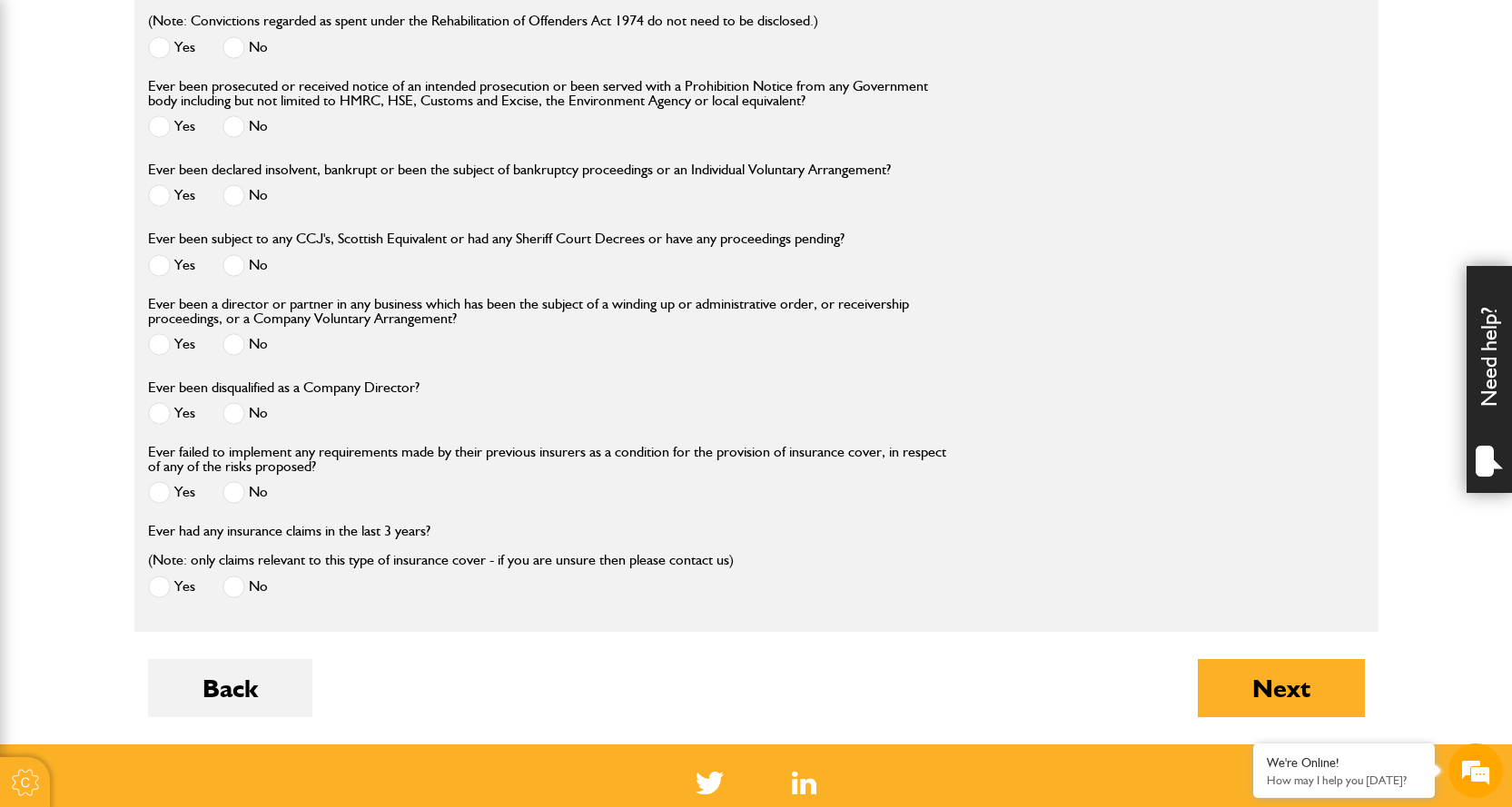
scroll to position [2270, 0]
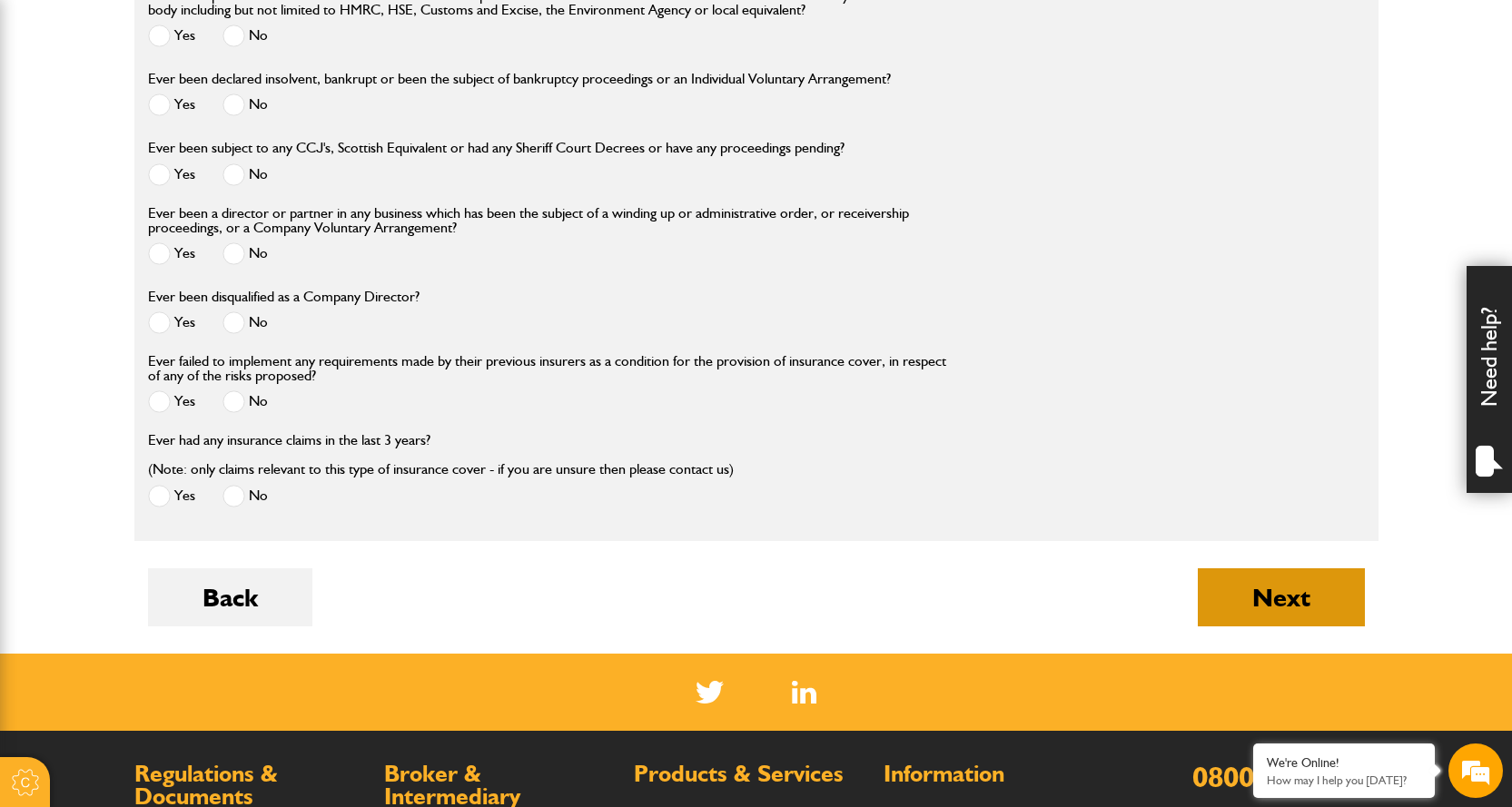
click at [1276, 588] on button "Next" at bounding box center [1281, 597] width 167 height 58
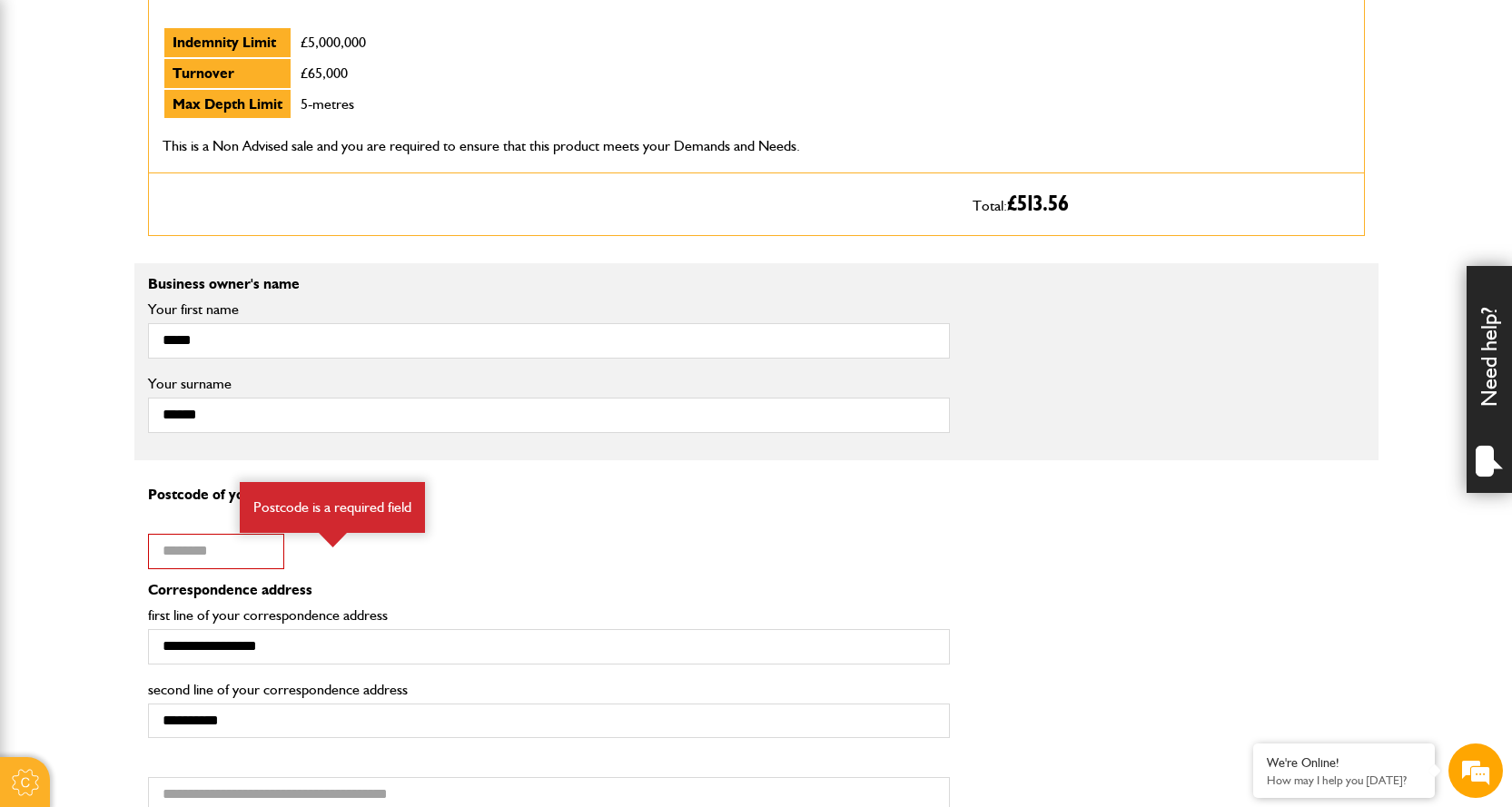
scroll to position [1271, 0]
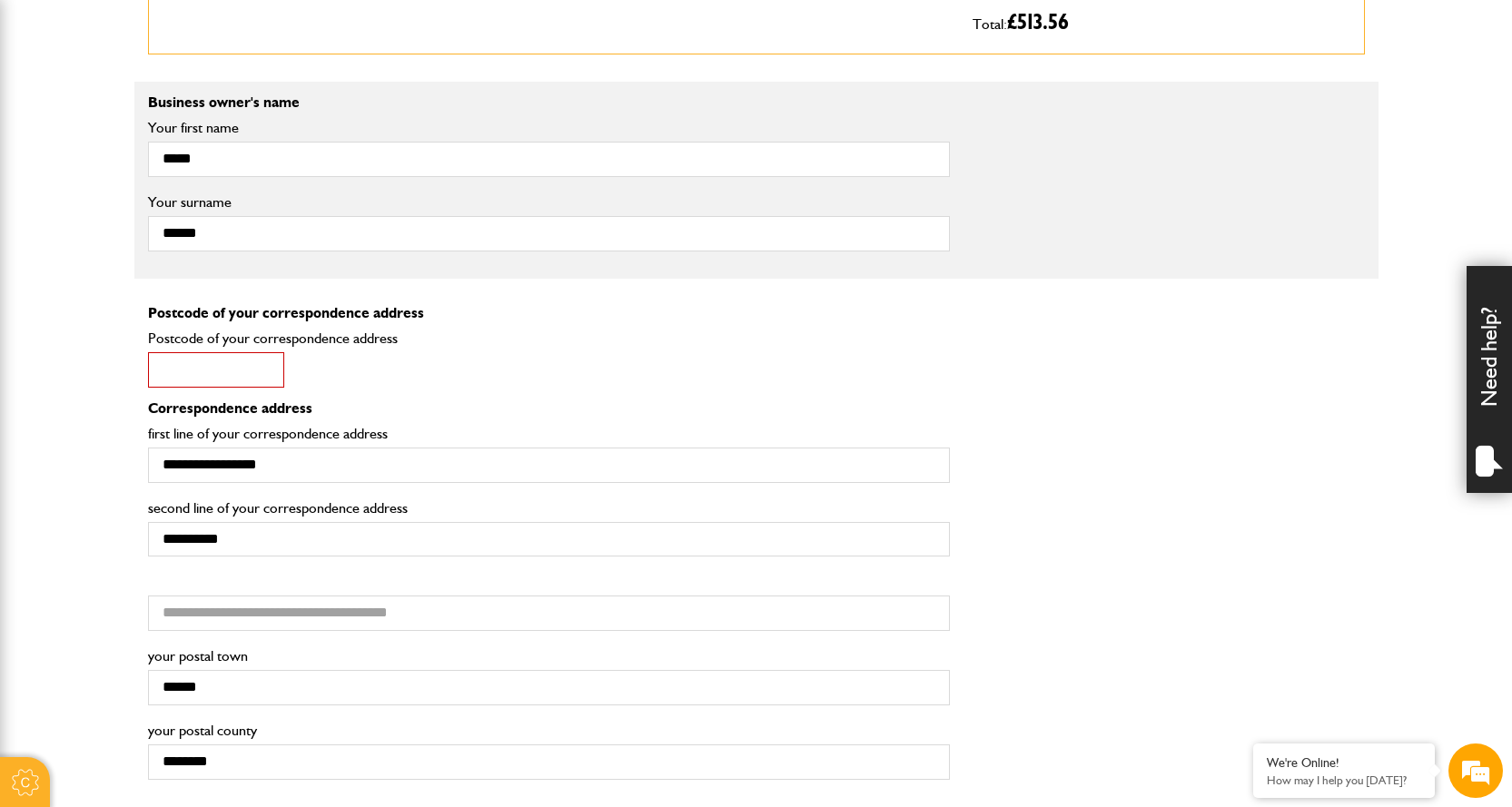
click at [255, 376] on input "Postcode of your correspondence address" at bounding box center [216, 369] width 136 height 35
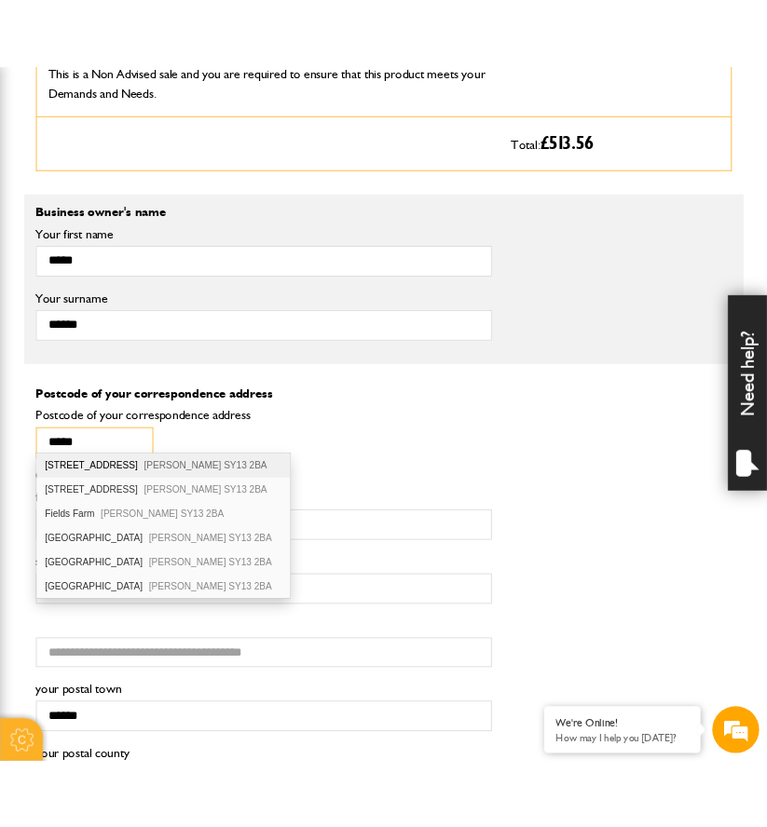
scroll to position [1311, 0]
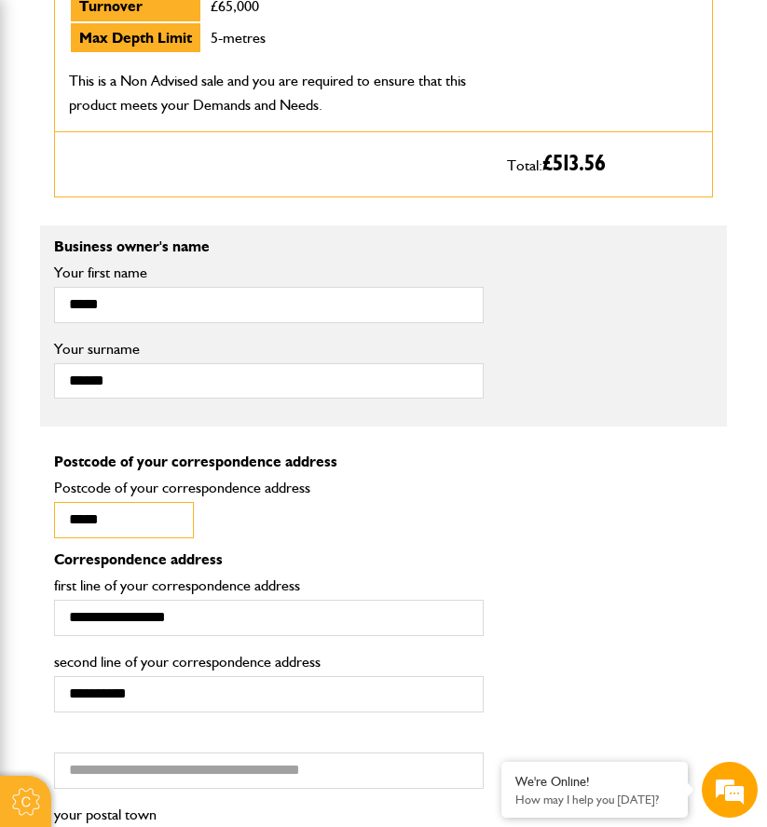
click at [147, 538] on input "****" at bounding box center [124, 520] width 140 height 36
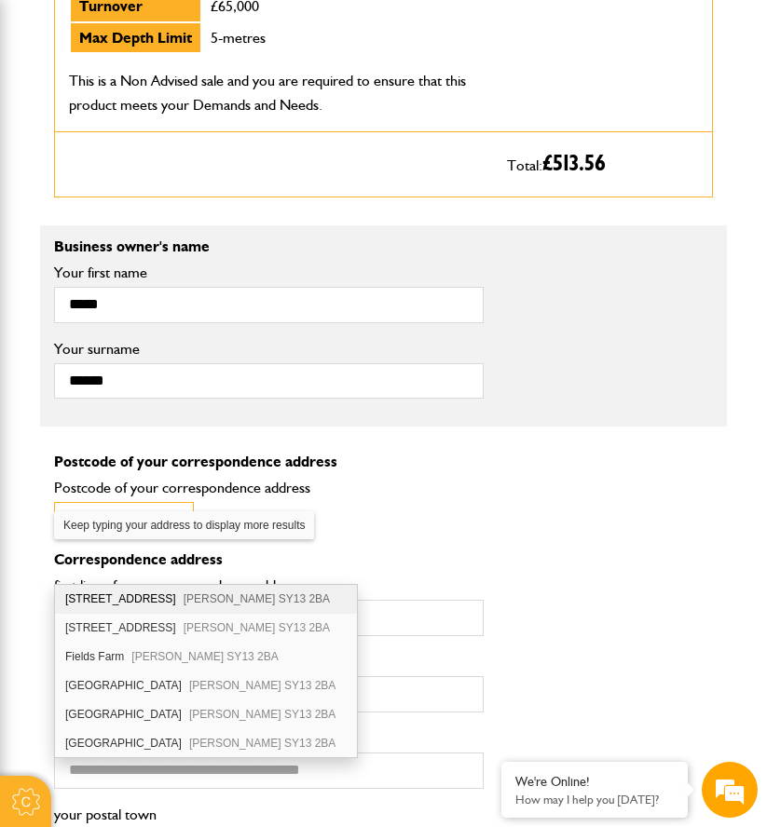
click at [147, 538] on input "****" at bounding box center [124, 520] width 140 height 36
paste input "****"
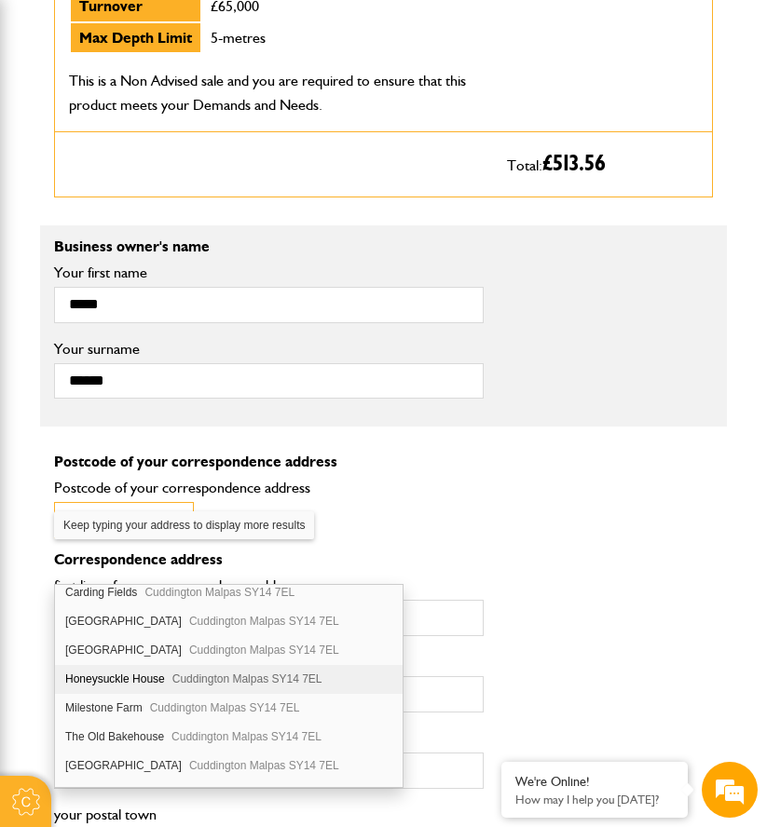
scroll to position [143, 0]
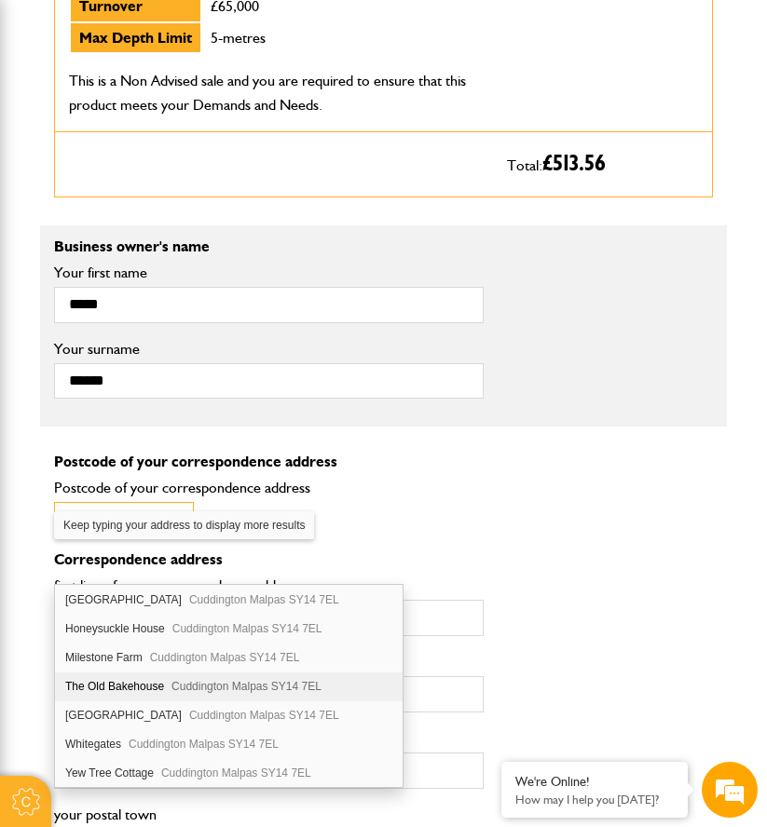
type input "********"
click at [191, 690] on span "Cuddington Malpas SY14 7EL" at bounding box center [246, 686] width 150 height 13
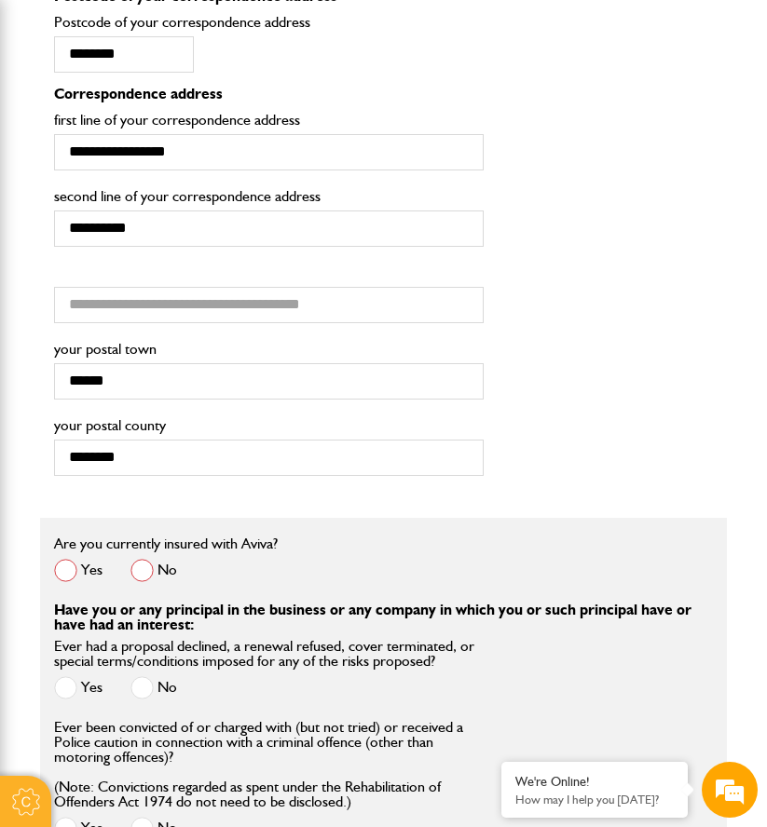
scroll to position [1870, 0]
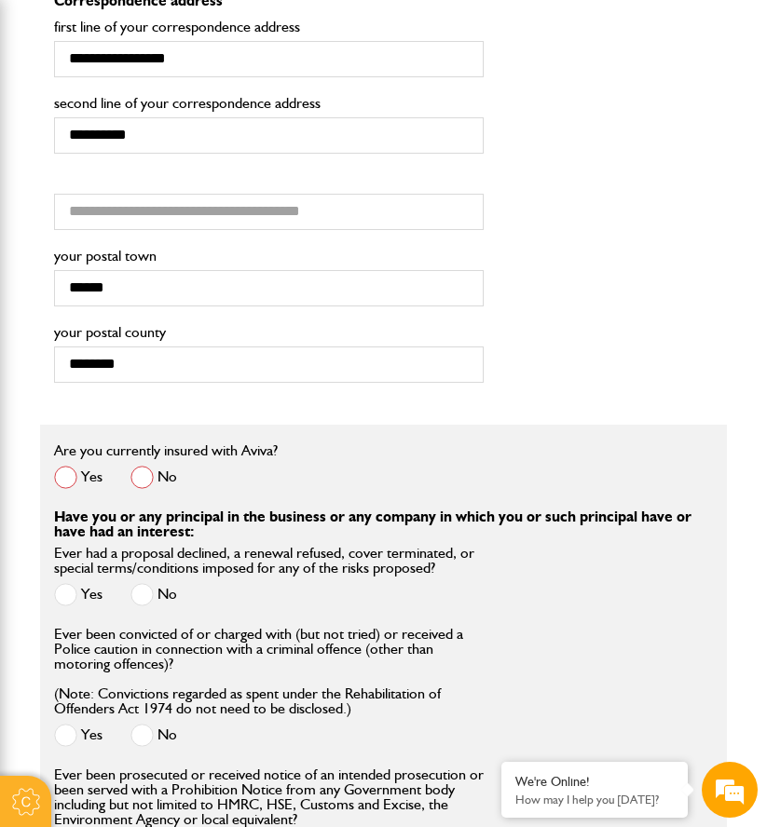
click at [152, 489] on span at bounding box center [141, 477] width 23 height 23
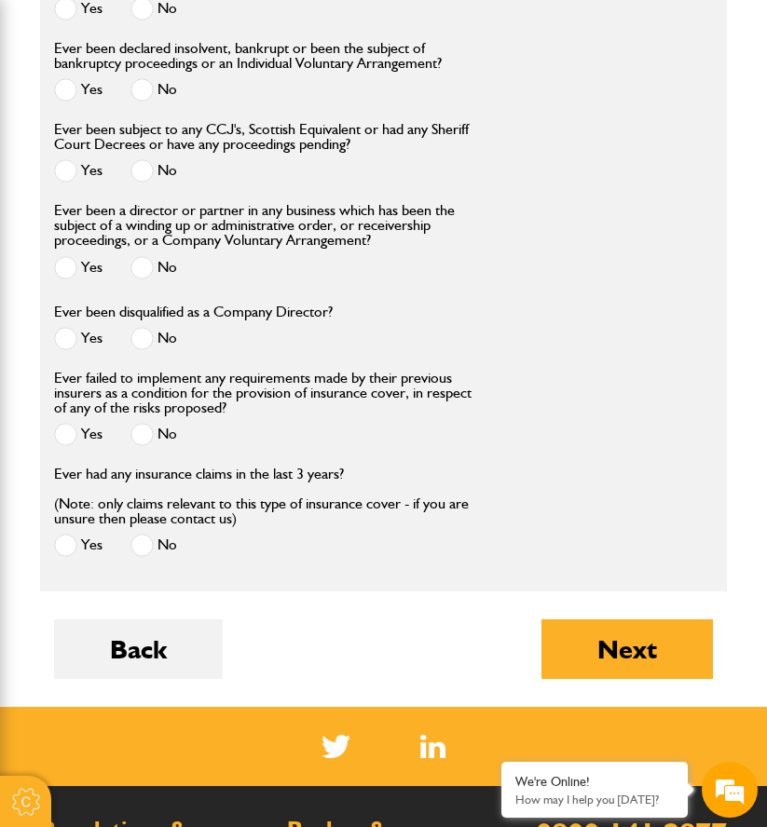
scroll to position [2801, 0]
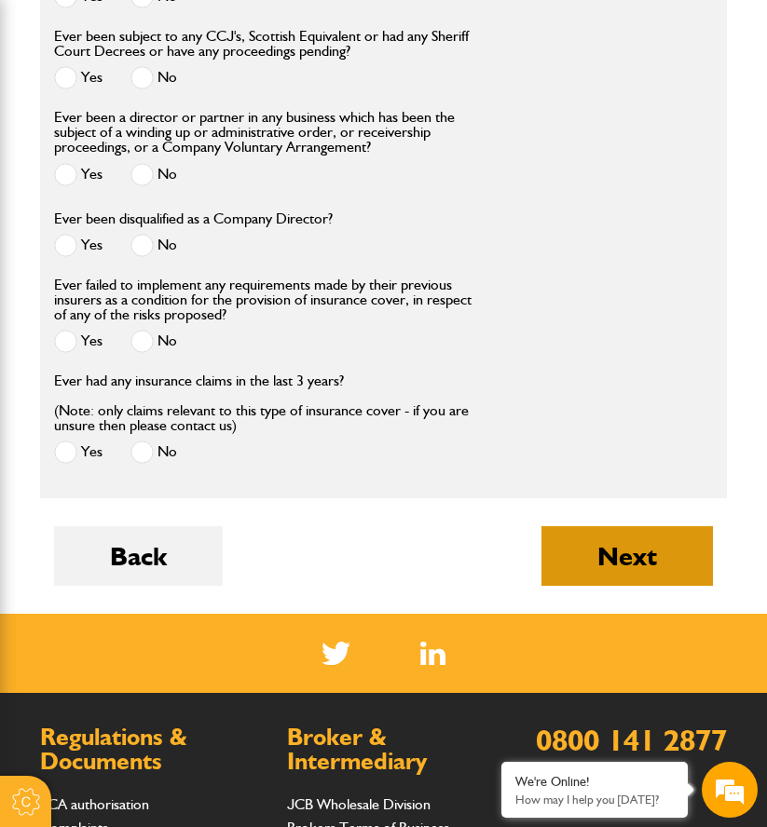
click at [615, 586] on button "Next" at bounding box center [626, 556] width 171 height 60
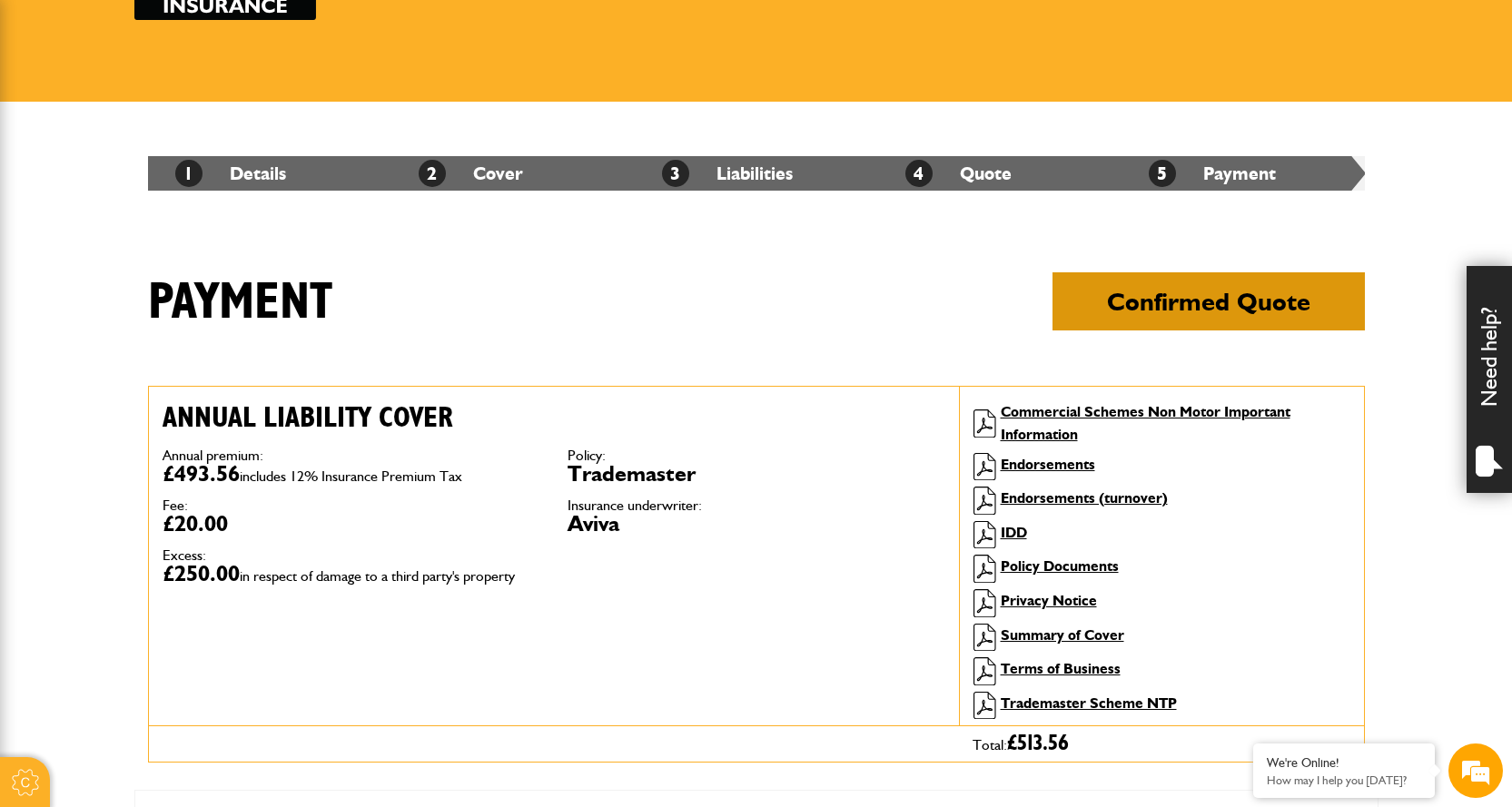
click at [747, 296] on button "Confirmed Quote" at bounding box center [1209, 301] width 312 height 58
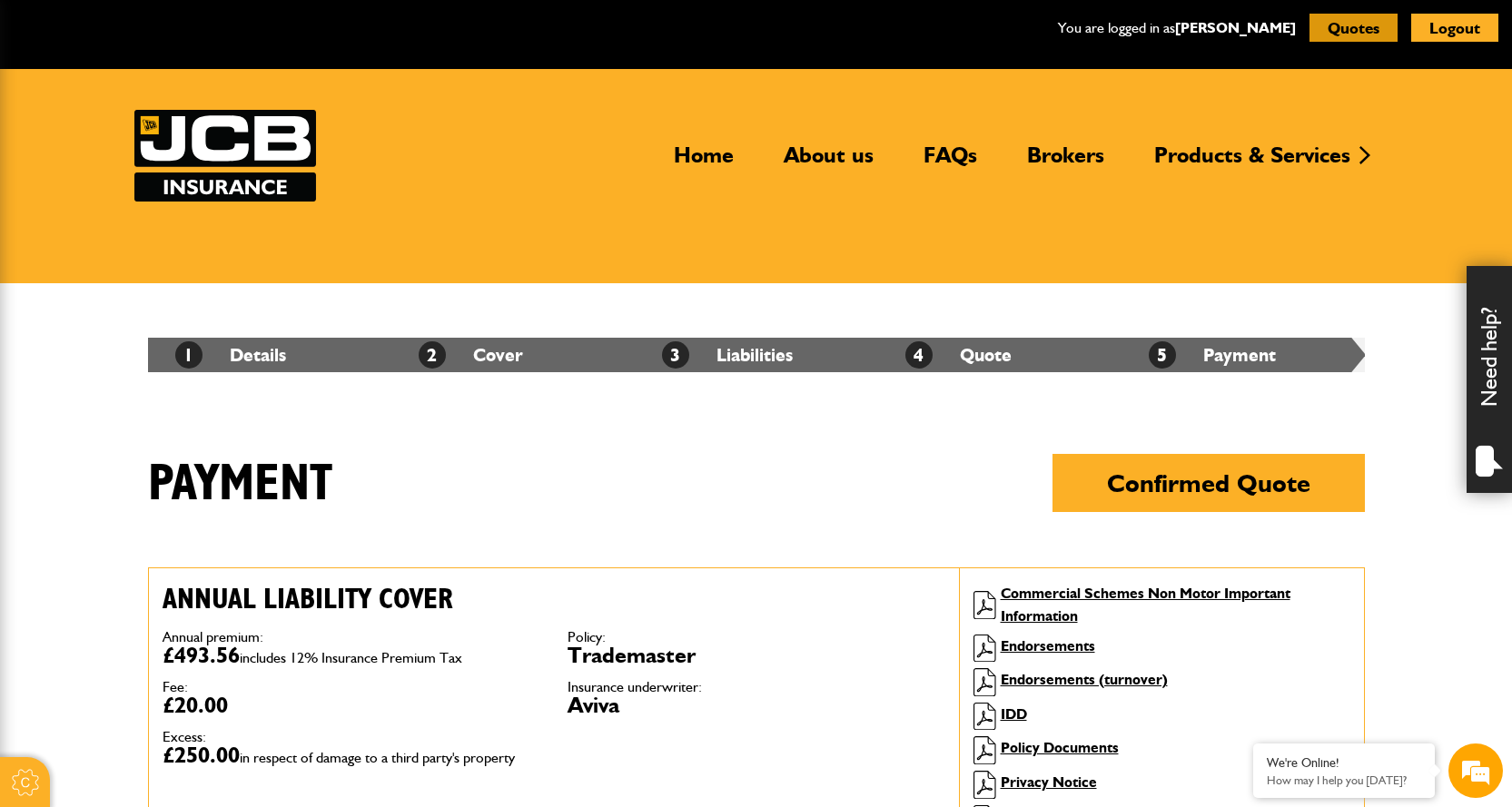
click at [747, 24] on button "Quotes" at bounding box center [1353, 27] width 88 height 28
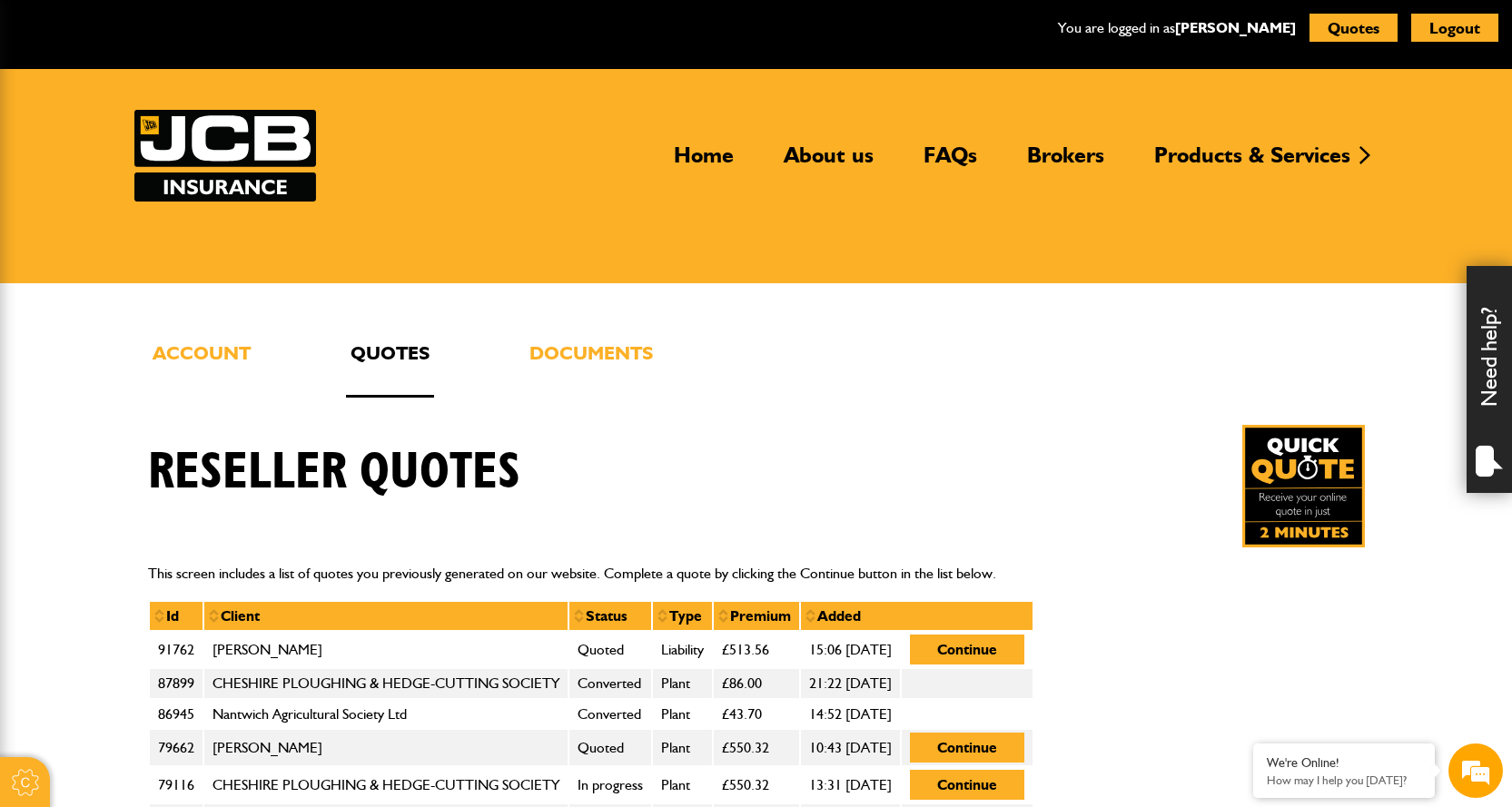
click at [1291, 484] on img at bounding box center [1303, 486] width 123 height 123
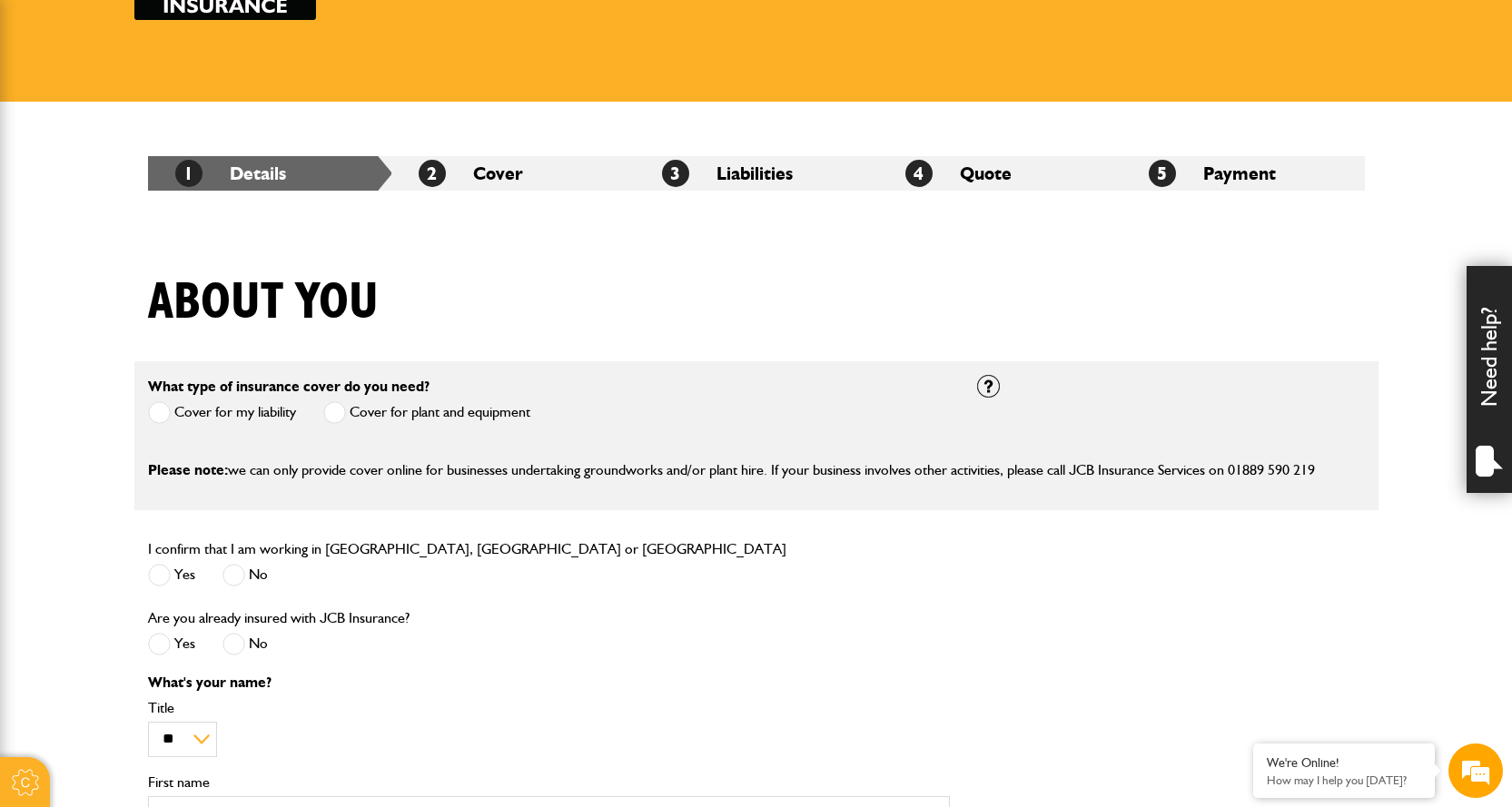
scroll to position [272, 0]
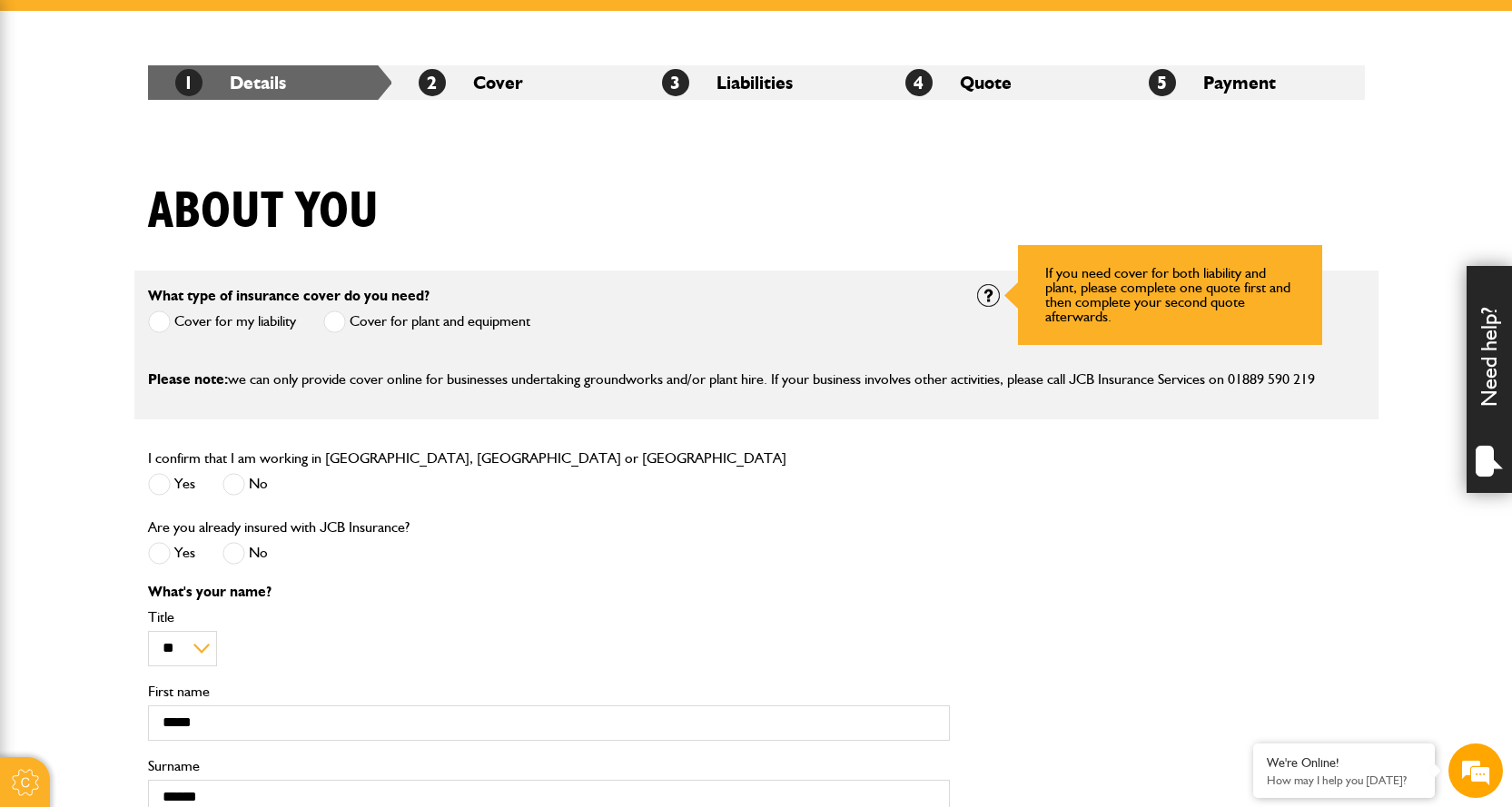
click at [984, 295] on div at bounding box center [988, 295] width 22 height 22
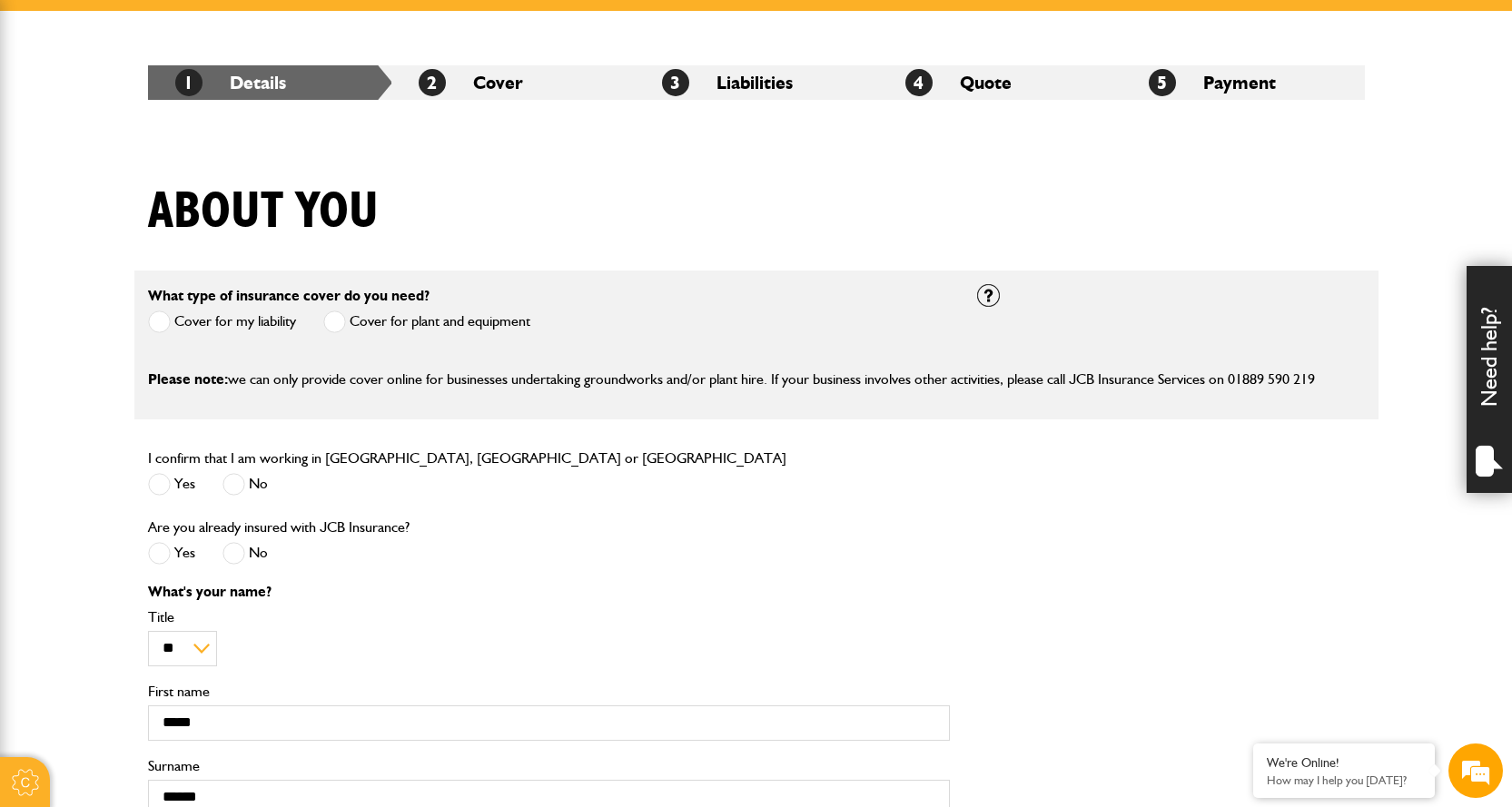
scroll to position [0, 0]
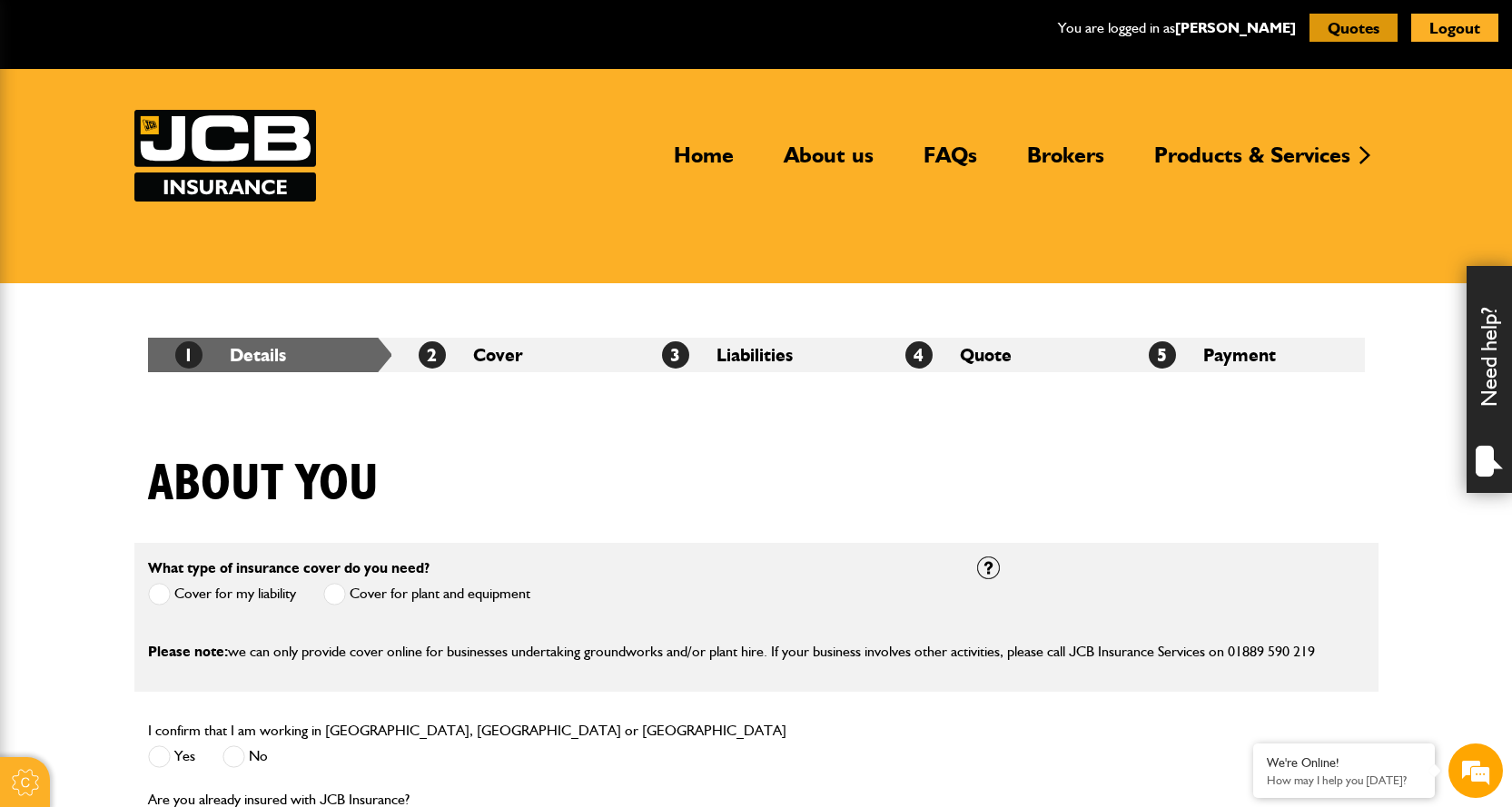
click at [1338, 22] on button "Quotes" at bounding box center [1353, 27] width 88 height 28
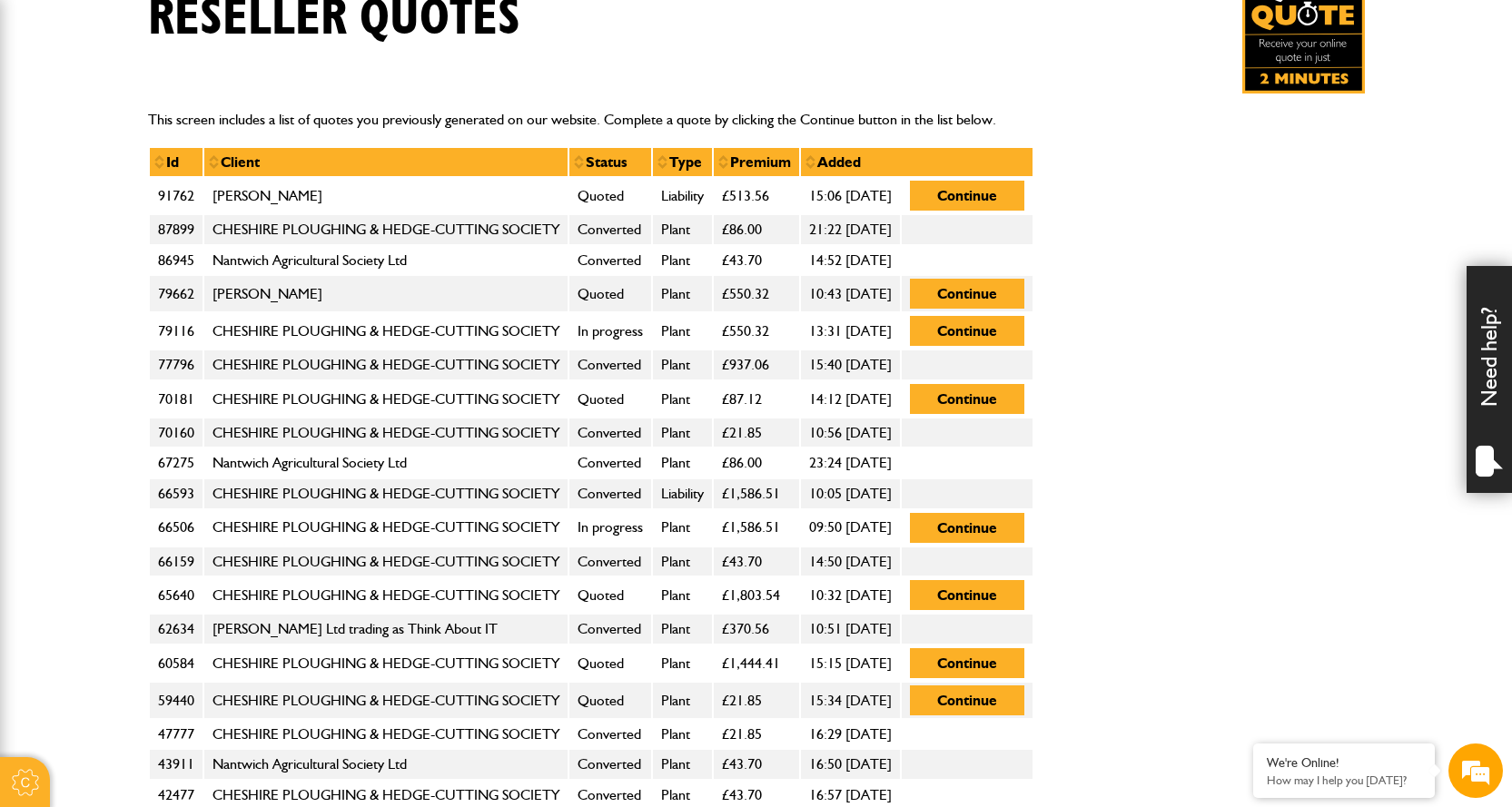
scroll to position [364, 0]
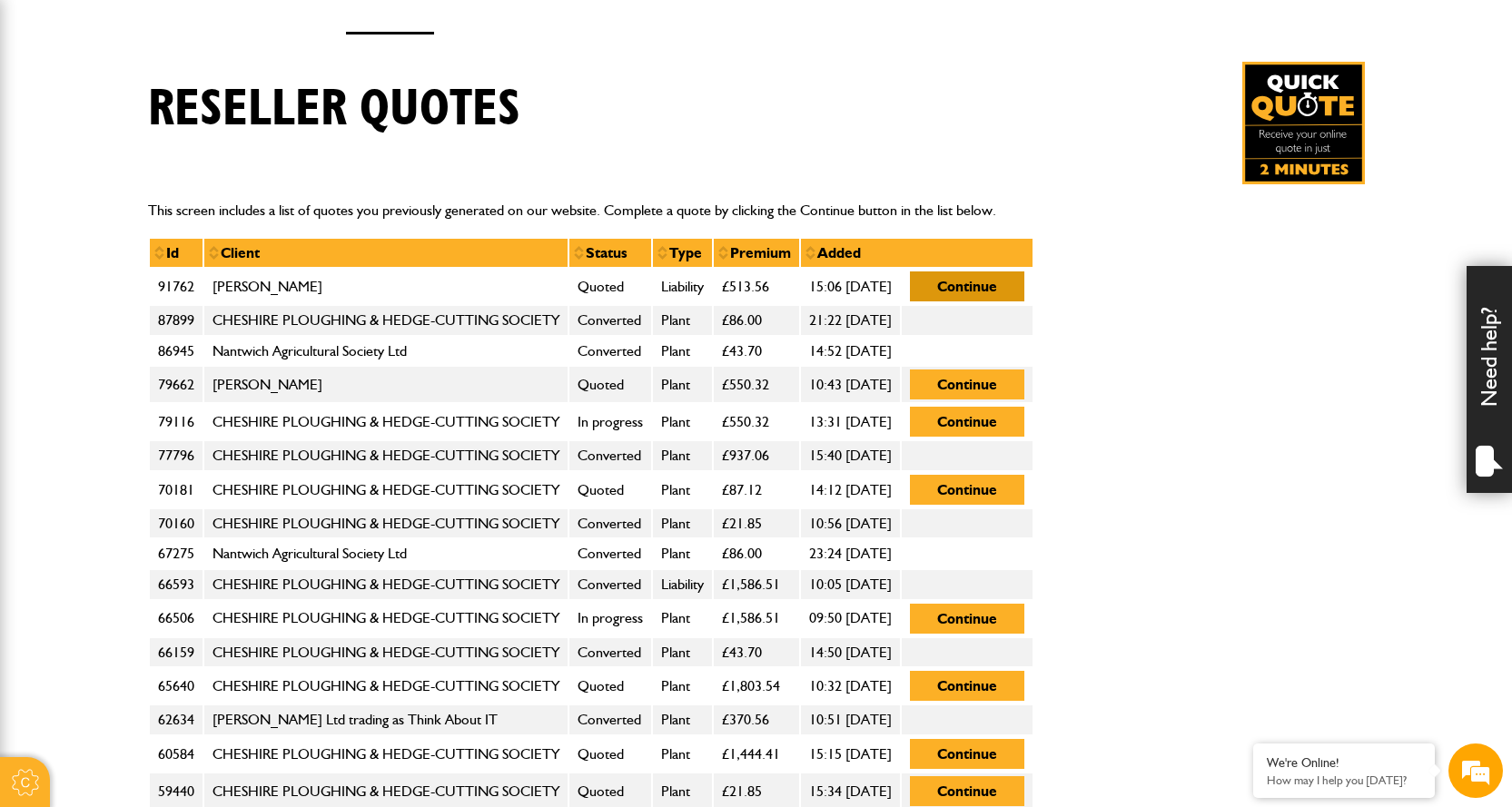
click at [1025, 274] on button "Continue" at bounding box center [966, 287] width 114 height 30
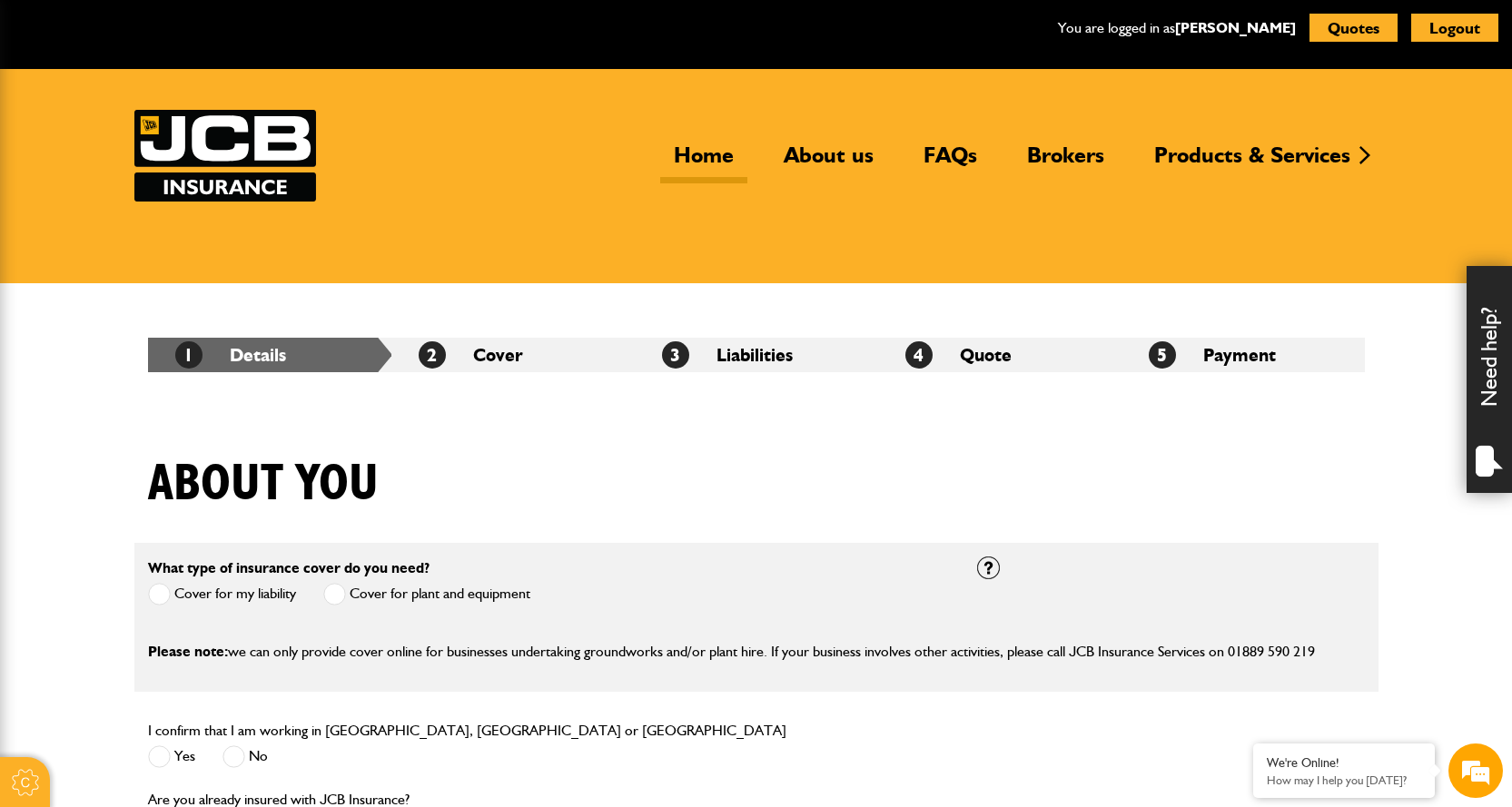
click at [722, 160] on link "Home" at bounding box center [703, 162] width 87 height 42
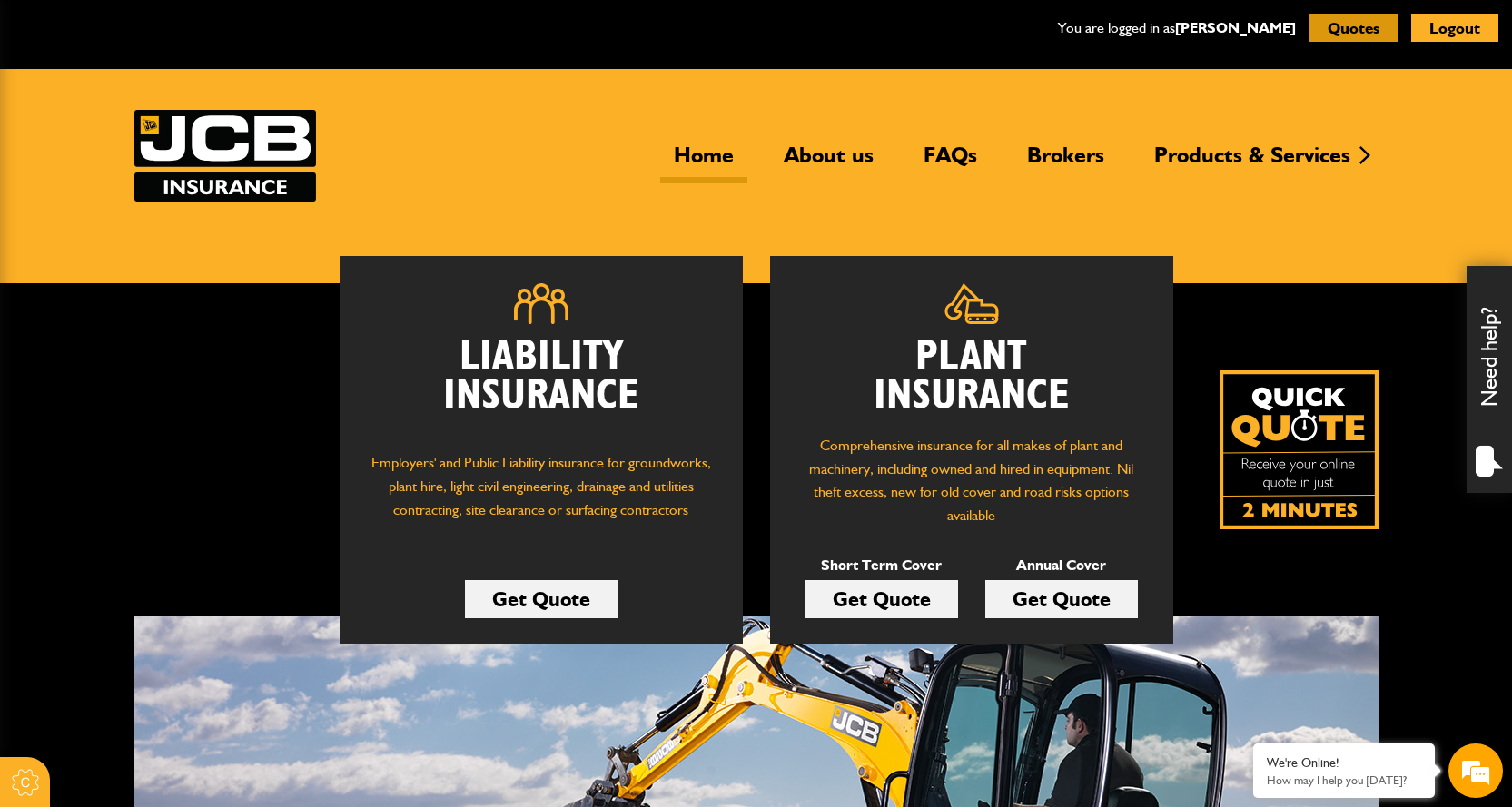
click at [1360, 29] on button "Quotes" at bounding box center [1353, 27] width 88 height 28
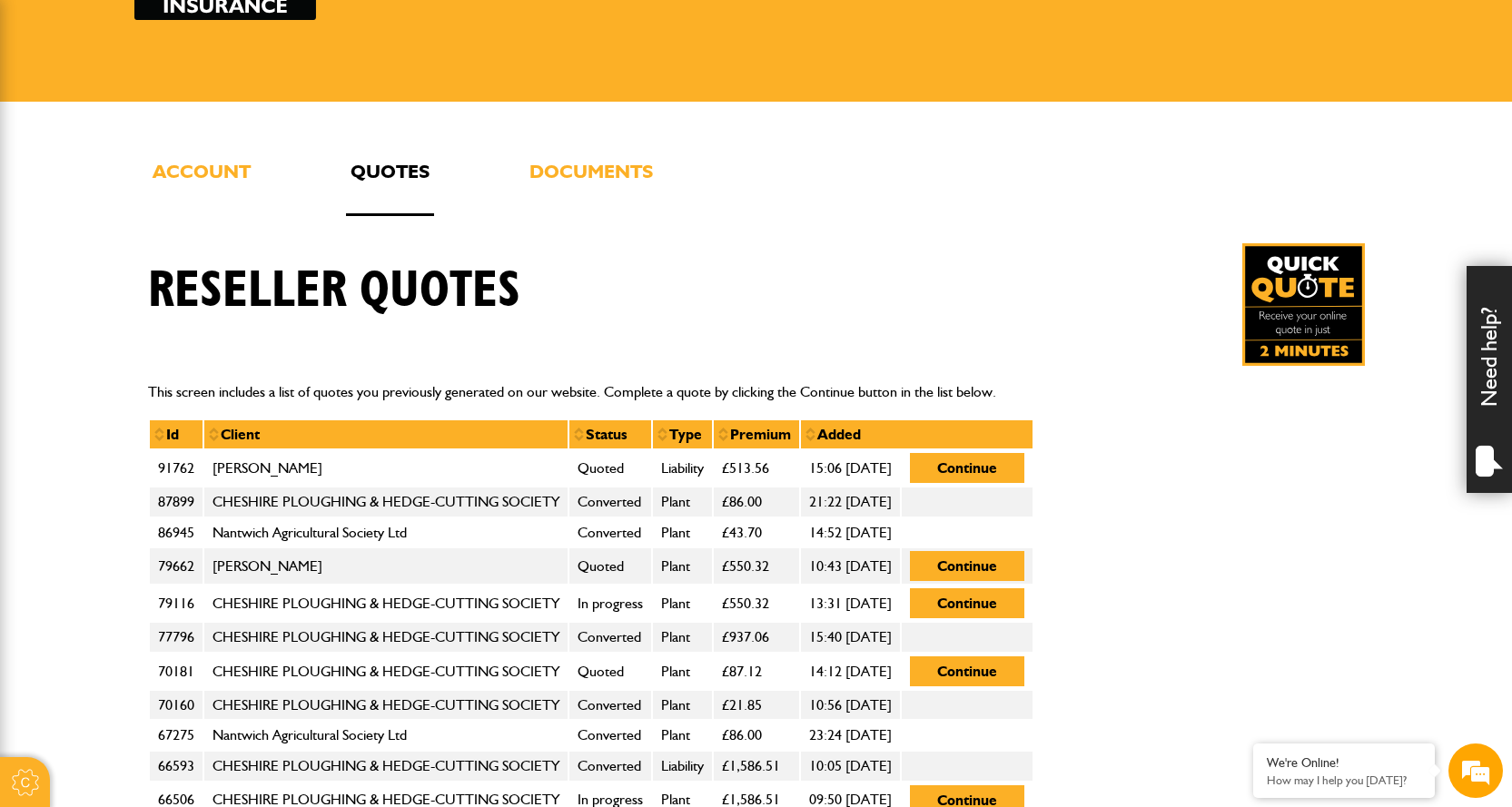
scroll to position [272, 0]
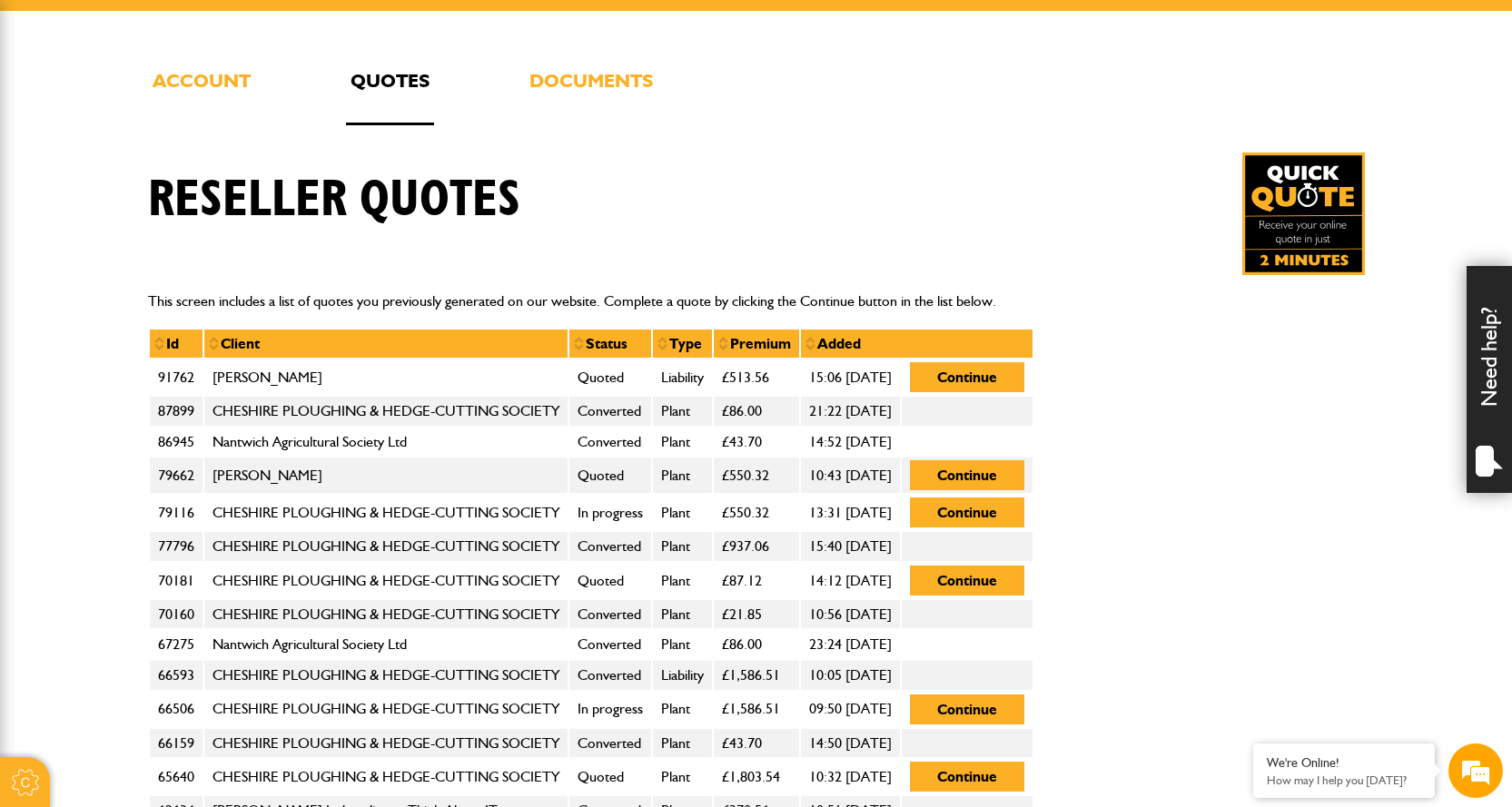
click at [183, 375] on td "91762" at bounding box center [176, 377] width 55 height 37
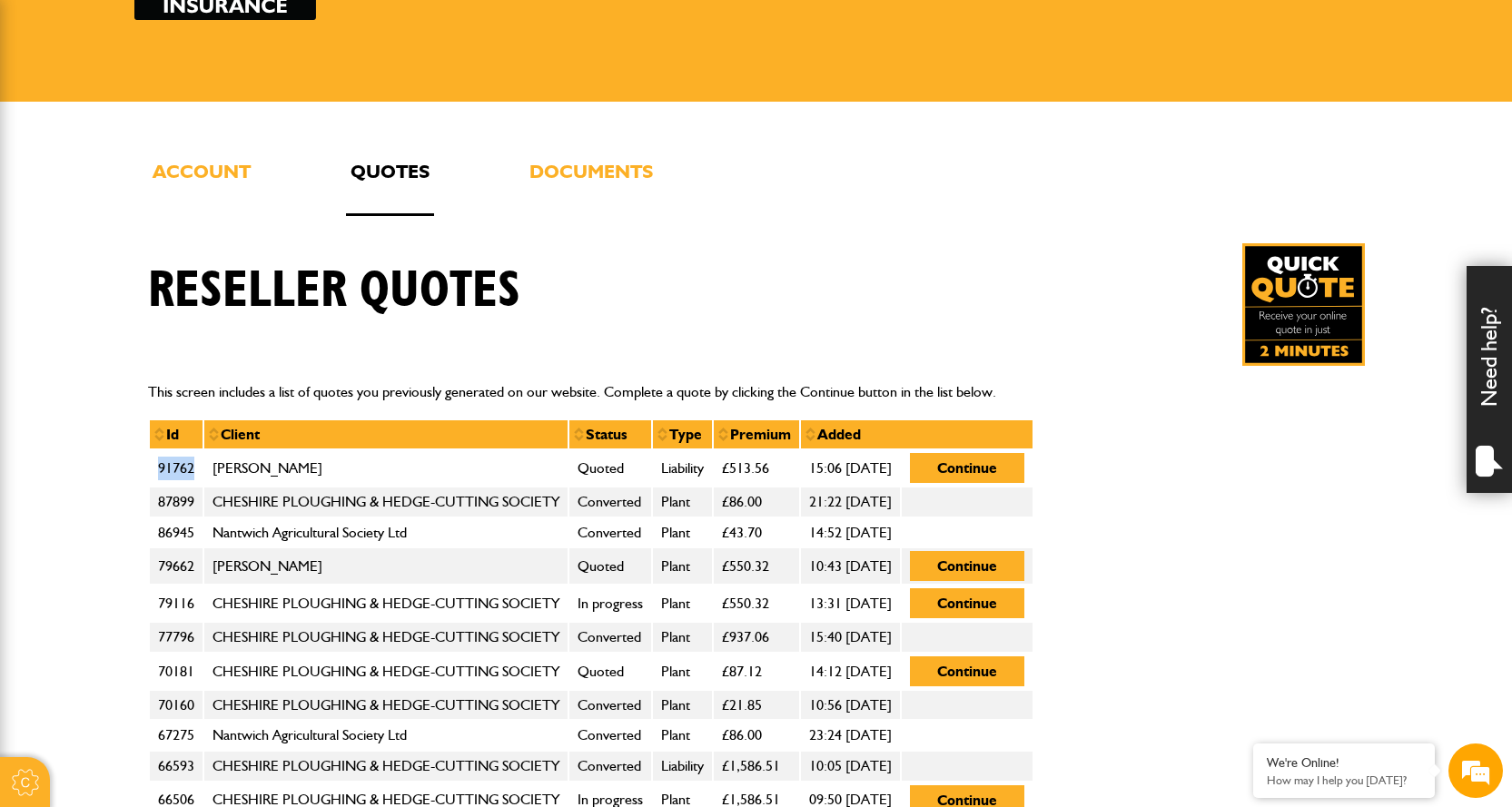
scroll to position [91, 0]
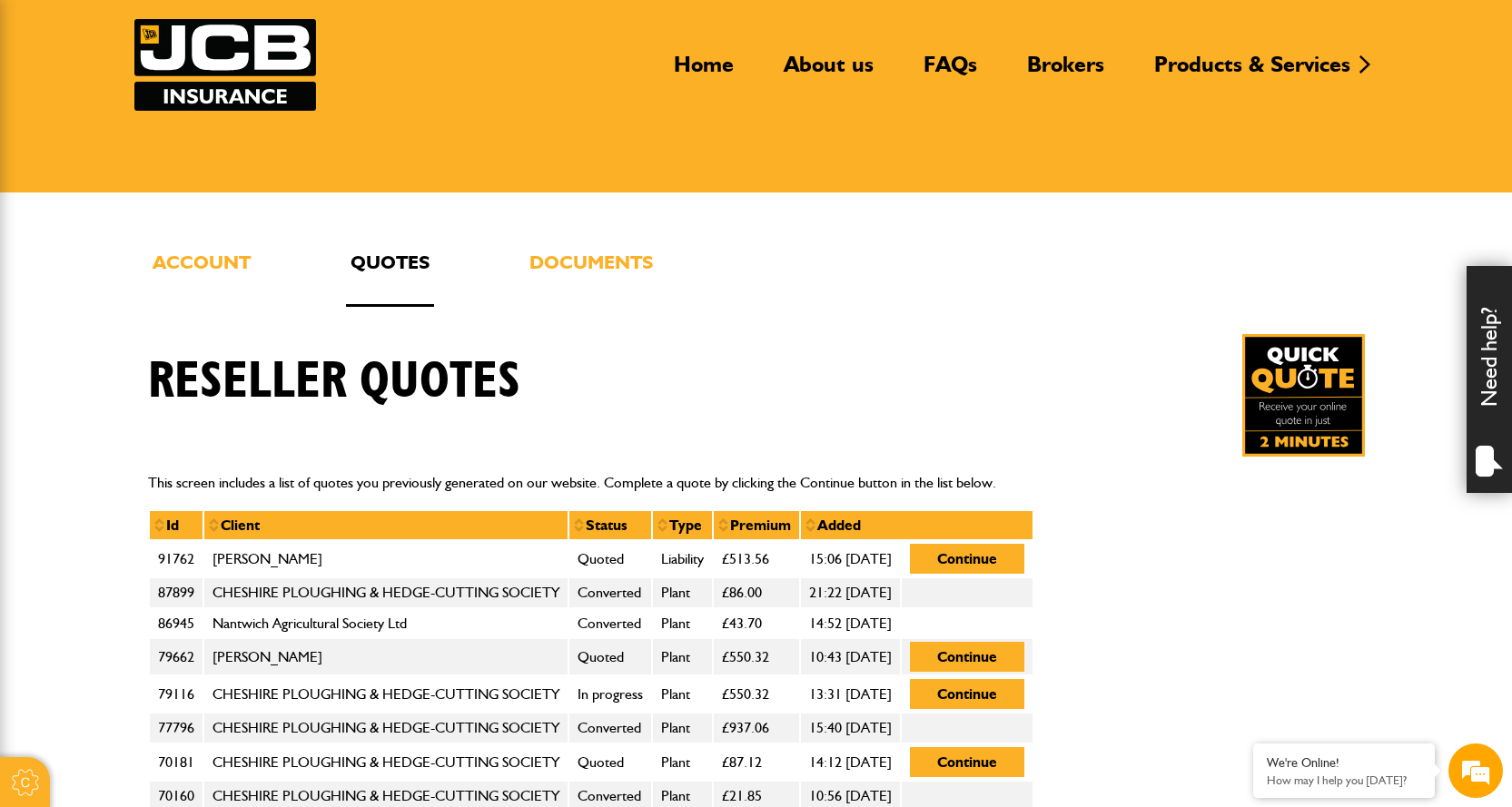
click at [801, 395] on div "Reseller quotes" at bounding box center [756, 396] width 1244 height 123
